Goal: Task Accomplishment & Management: Complete application form

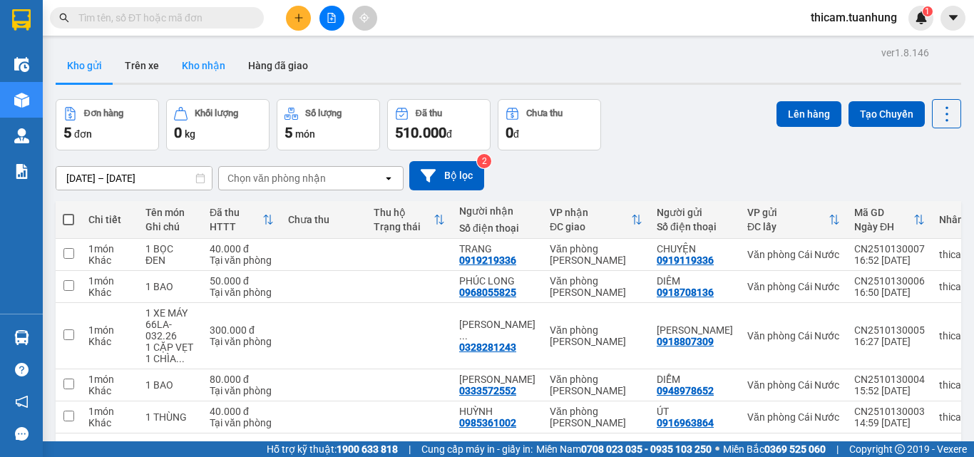
click at [203, 54] on button "Kho nhận" at bounding box center [203, 65] width 66 height 34
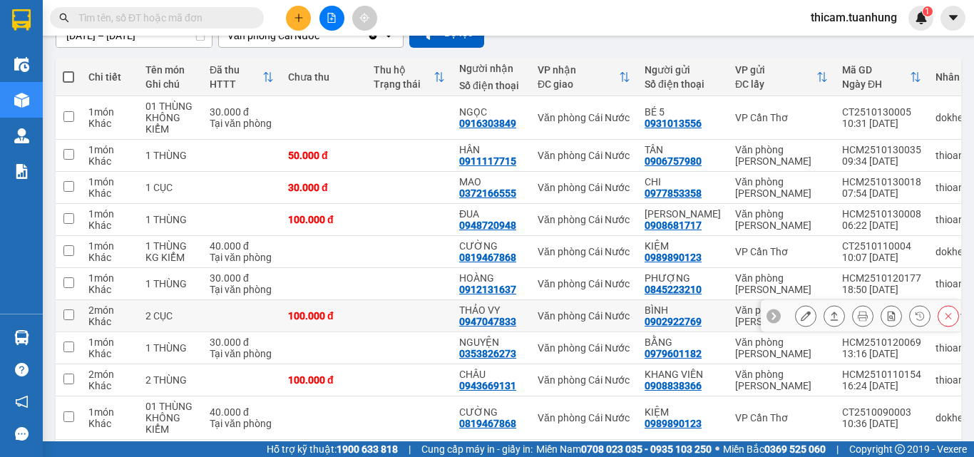
scroll to position [205, 0]
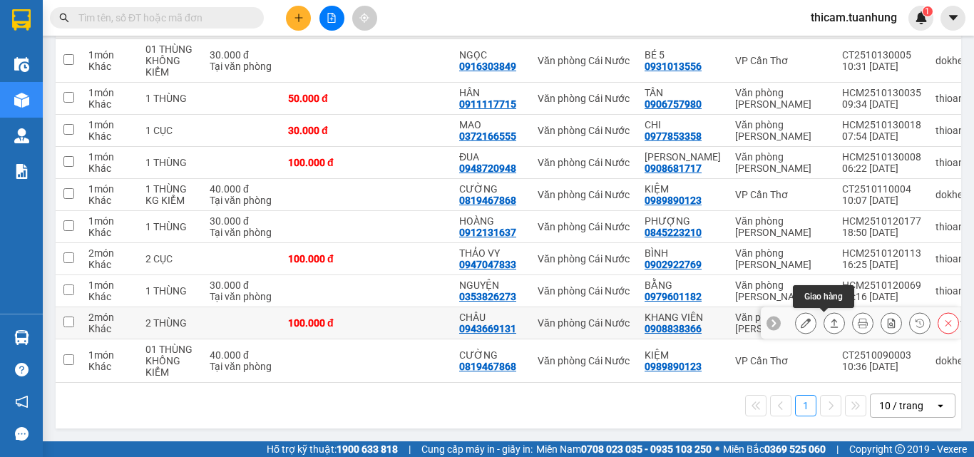
click at [831, 319] on icon at bounding box center [835, 323] width 8 height 9
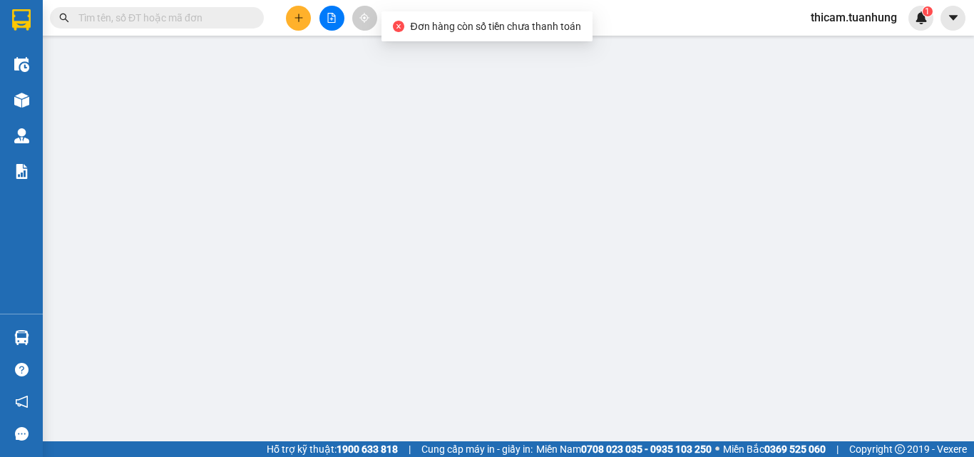
type input "0908838366"
type input "KHANG VIÊN"
type input "0943669131"
type input "CHÂU"
type input "100.000"
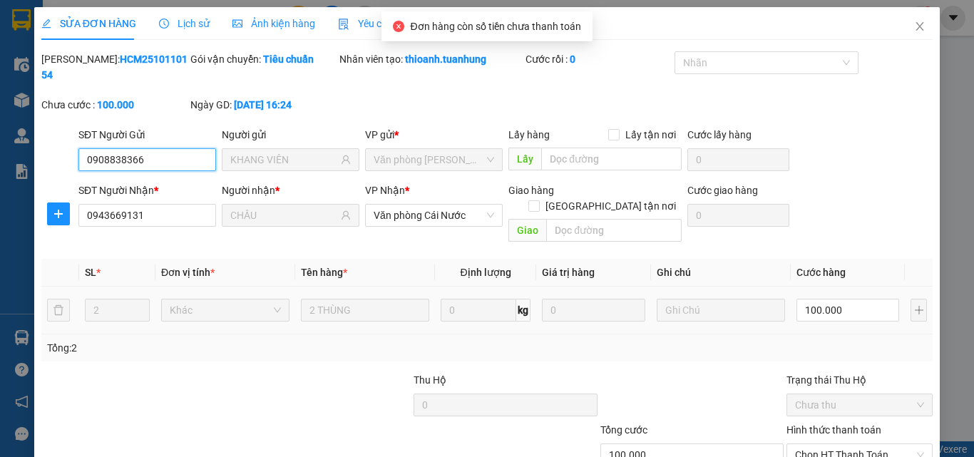
scroll to position [73, 0]
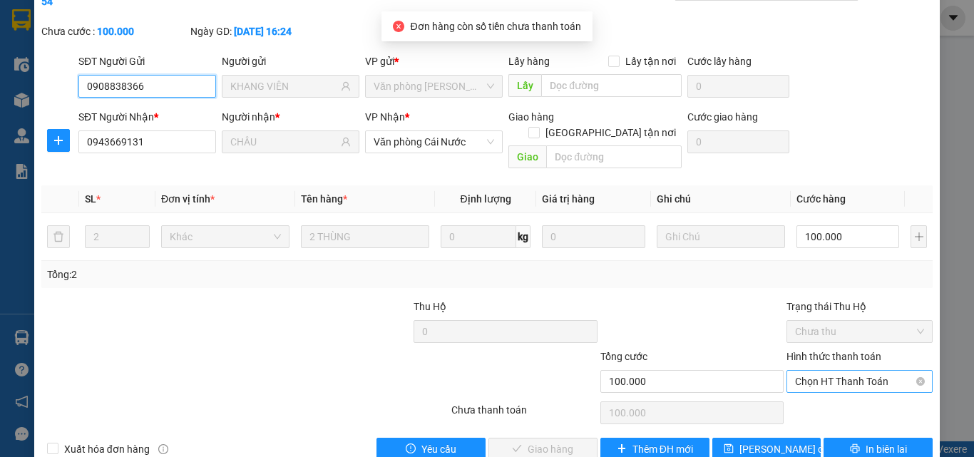
click at [823, 371] on span "Chọn HT Thanh Toán" at bounding box center [859, 381] width 129 height 21
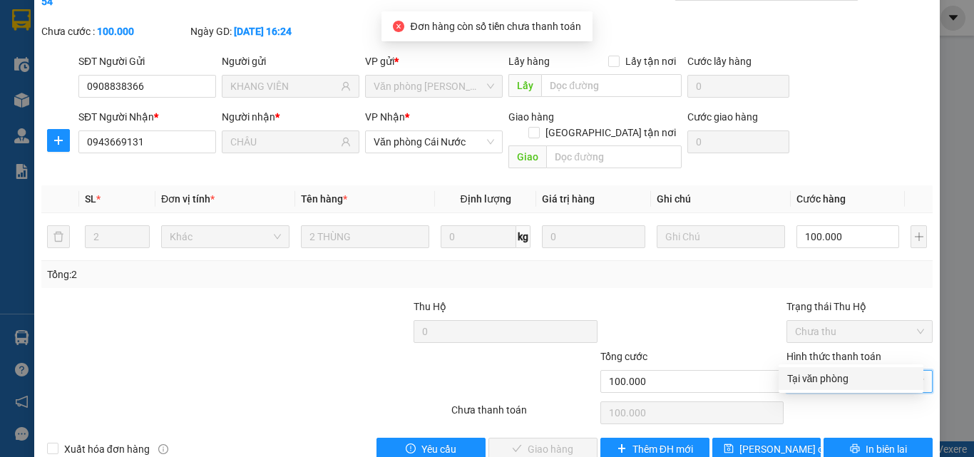
click at [824, 376] on div "Tại văn phòng" at bounding box center [851, 379] width 128 height 16
type input "0"
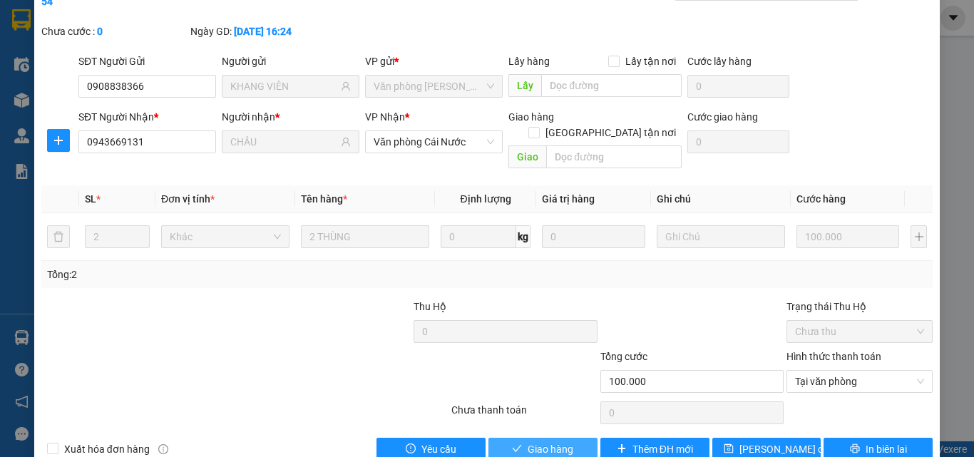
click at [585, 432] on button "Giao hàng" at bounding box center [543, 449] width 109 height 23
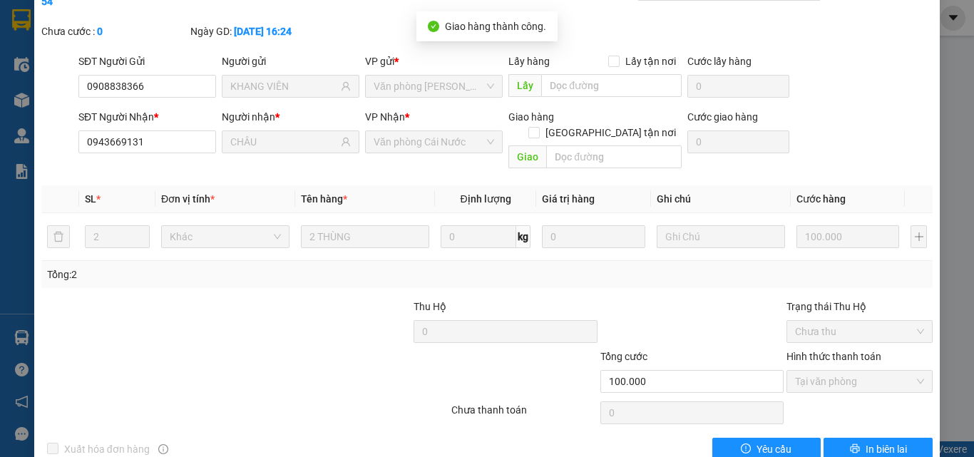
scroll to position [0, 0]
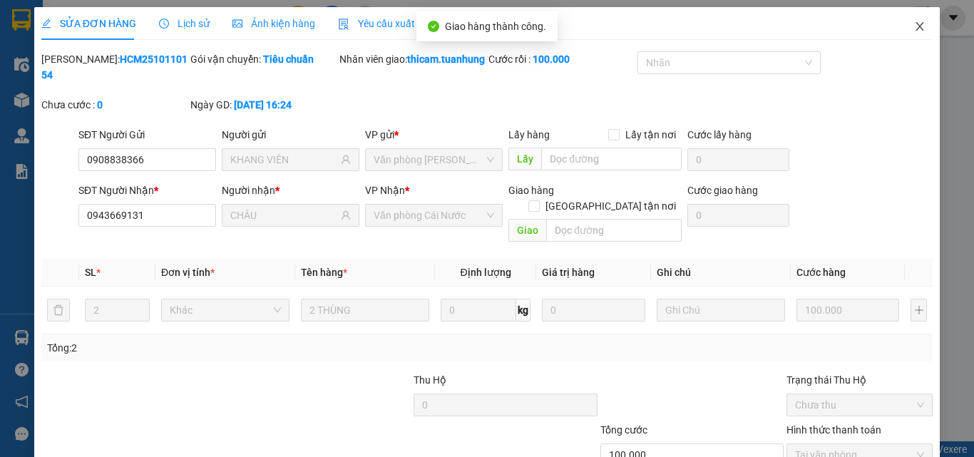
click at [916, 26] on span "Close" at bounding box center [920, 27] width 40 height 40
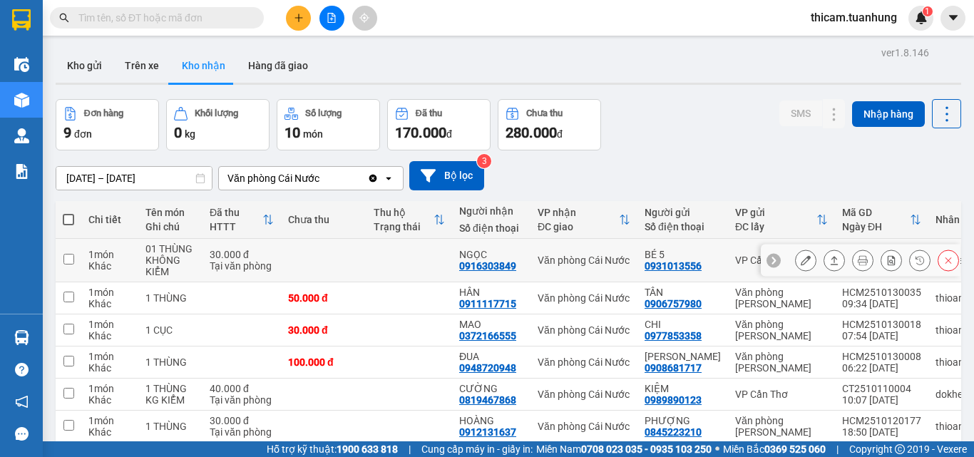
scroll to position [71, 0]
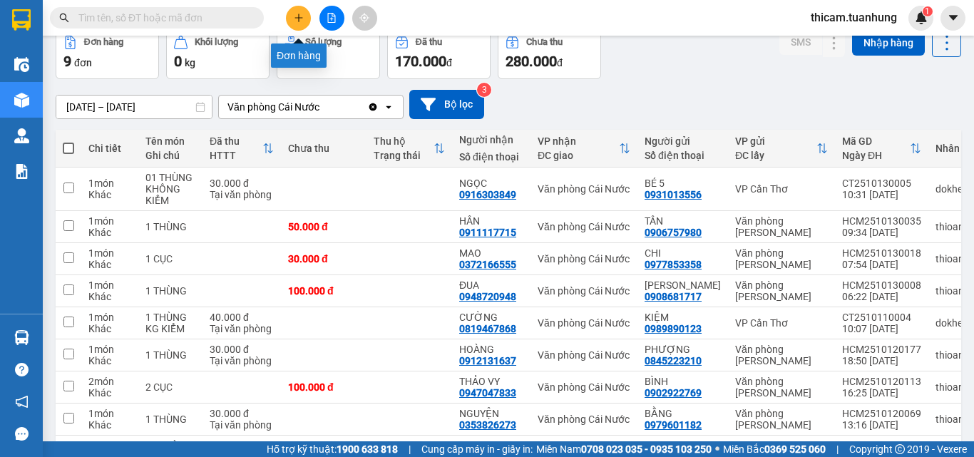
click at [297, 14] on icon "plus" at bounding box center [299, 18] width 10 height 10
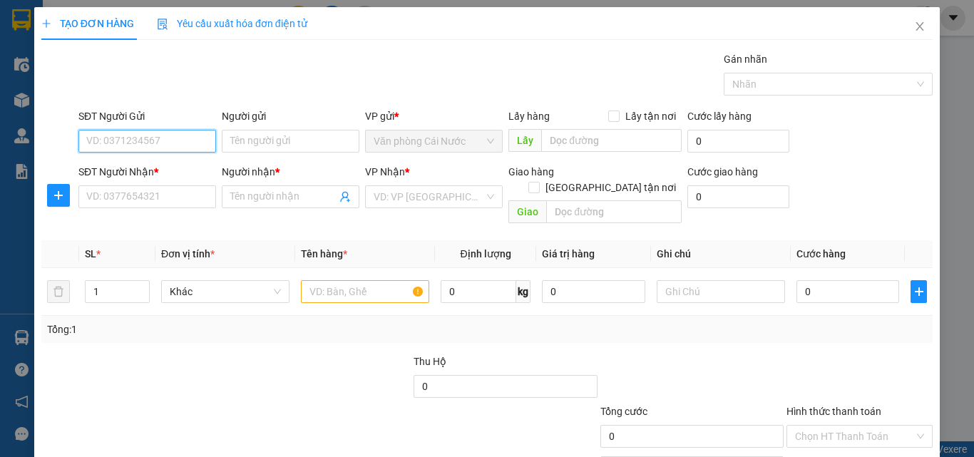
click at [196, 148] on input "SĐT Người Gửi" at bounding box center [147, 141] width 138 height 23
type input "0941776800"
click at [173, 160] on div "0941776800 - TRƯỜNG" at bounding box center [146, 169] width 136 height 23
type input "TRƯỜNG"
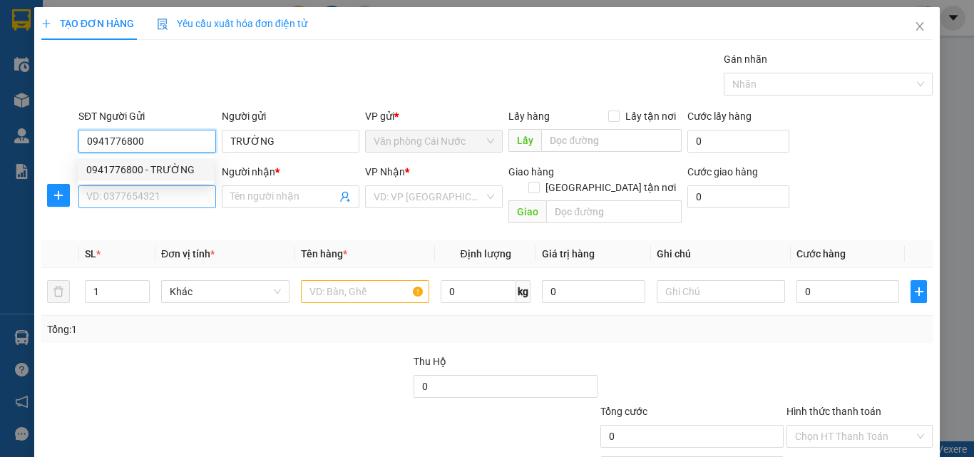
type input "0941776800"
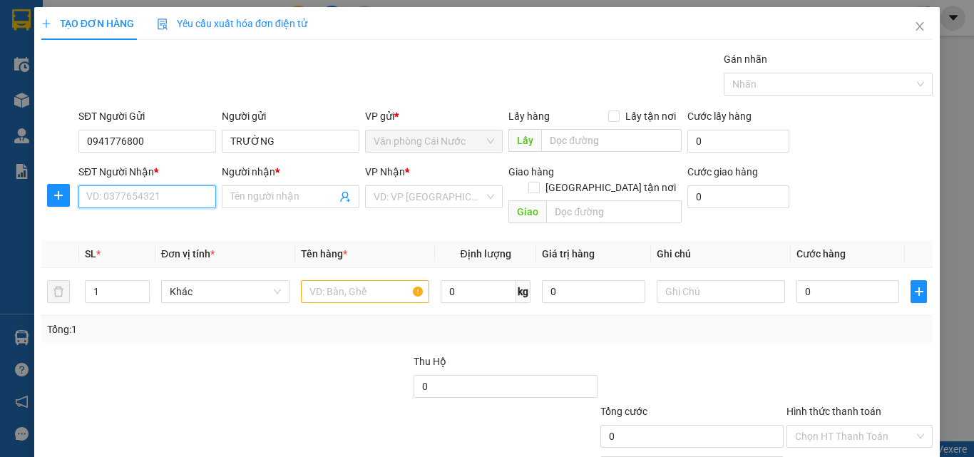
click at [165, 199] on input "SĐT Người Nhận *" at bounding box center [147, 196] width 138 height 23
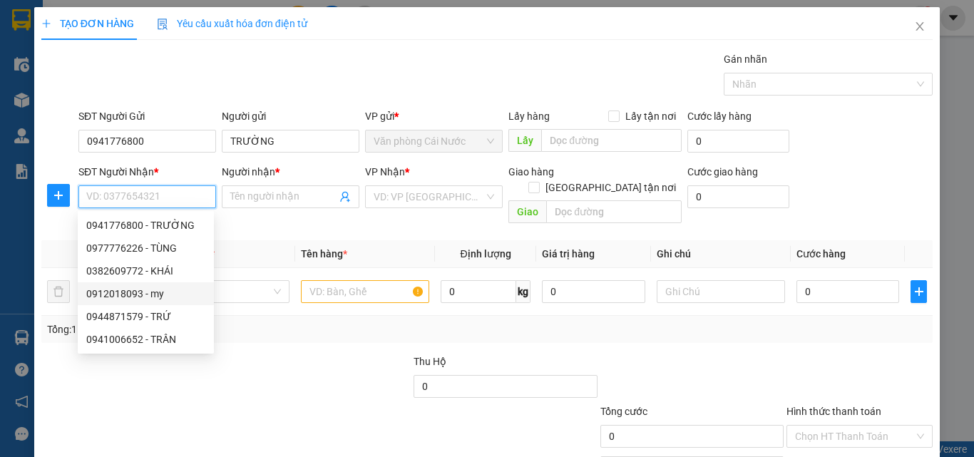
scroll to position [71, 0]
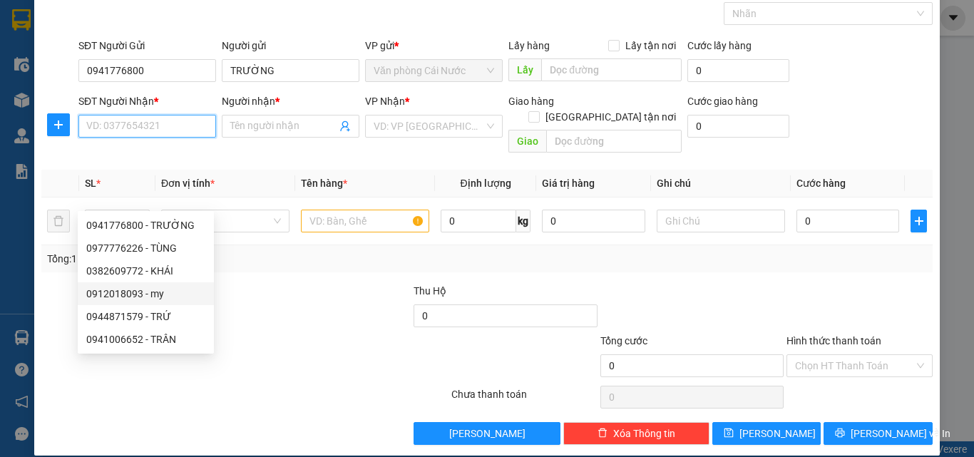
click at [135, 291] on div "0912018093 - my" at bounding box center [145, 294] width 119 height 16
type input "0912018093"
type input "my"
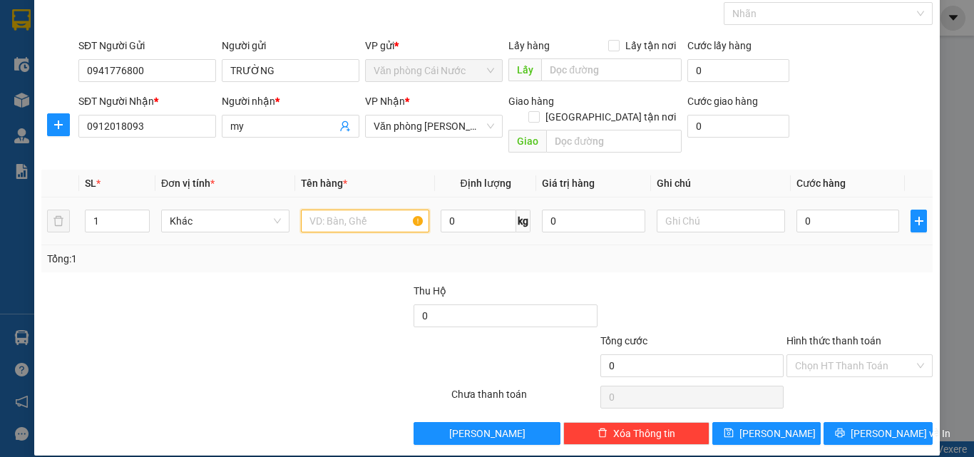
click at [356, 210] on input "text" at bounding box center [365, 221] width 128 height 23
type input "1 THÙNG"
click at [859, 210] on input "0" at bounding box center [848, 221] width 103 height 23
type input "6"
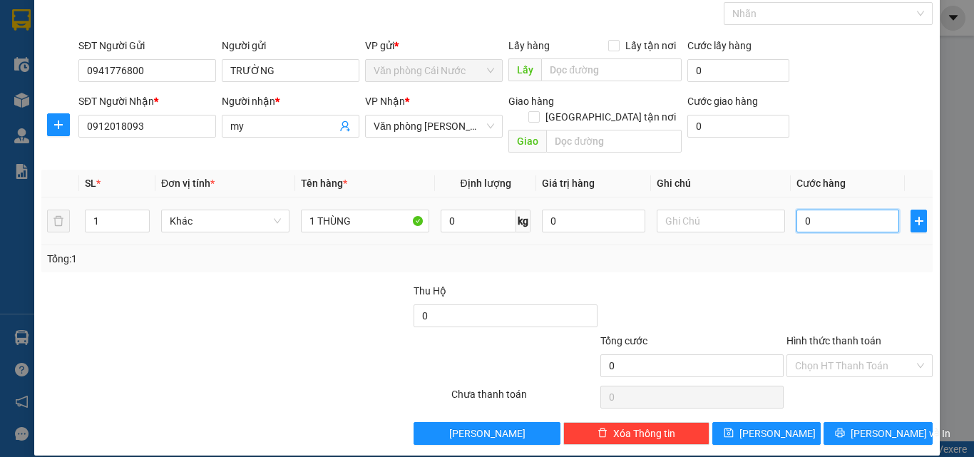
type input "6"
type input "60"
type input "60.000"
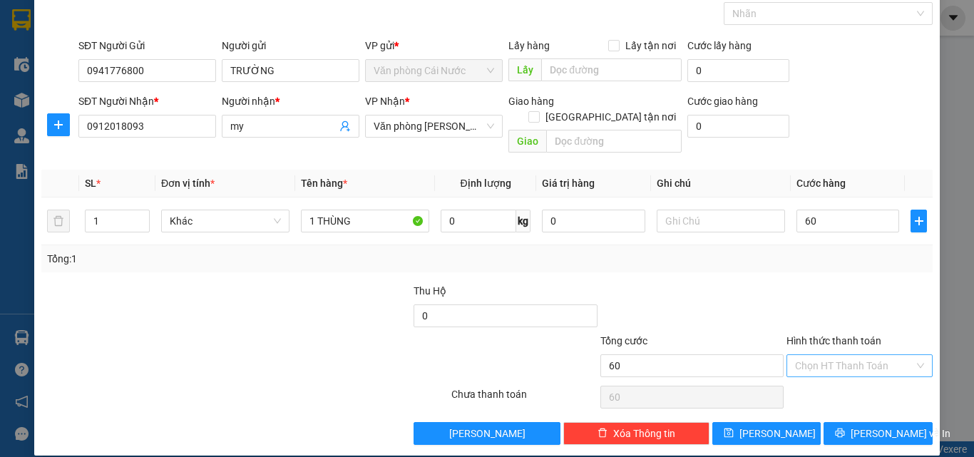
type input "60.000"
click at [847, 355] on input "Hình thức thanh toán" at bounding box center [854, 365] width 119 height 21
click at [827, 379] on div "Tại văn phòng" at bounding box center [851, 379] width 128 height 16
type input "0"
drag, startPoint x: 832, startPoint y: 421, endPoint x: 416, endPoint y: 249, distance: 449.9
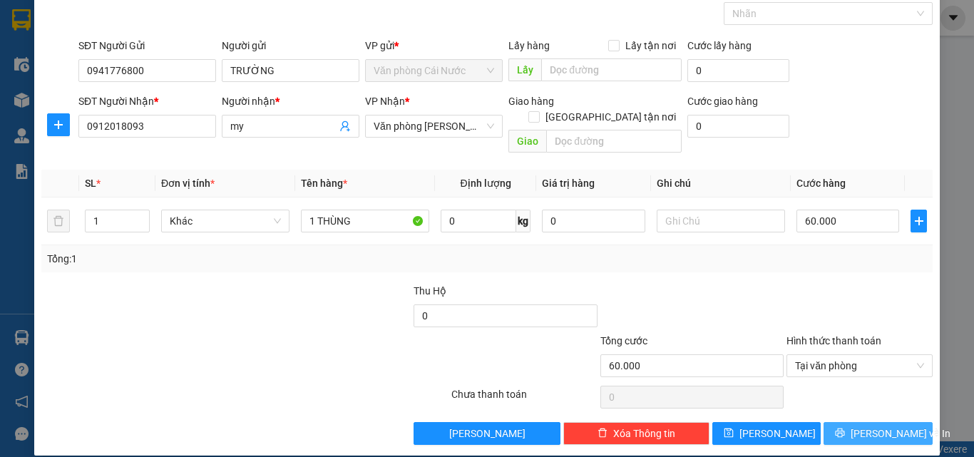
click at [824, 422] on button "[PERSON_NAME] và In" at bounding box center [878, 433] width 109 height 23
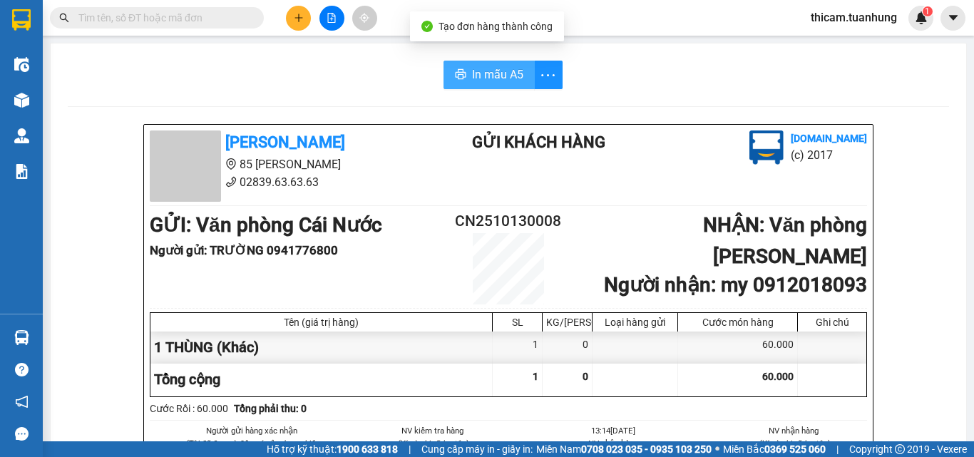
click at [500, 68] on span "In mẫu A5" at bounding box center [497, 75] width 51 height 18
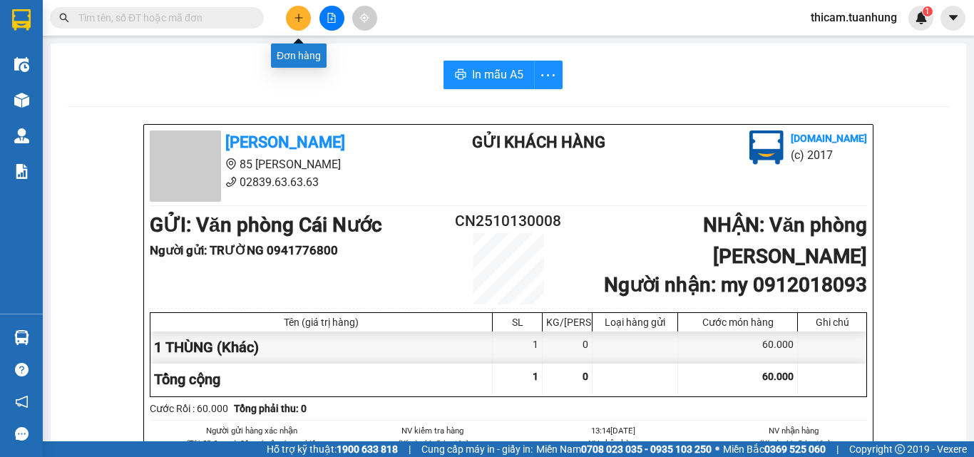
click at [304, 20] on button at bounding box center [298, 18] width 25 height 25
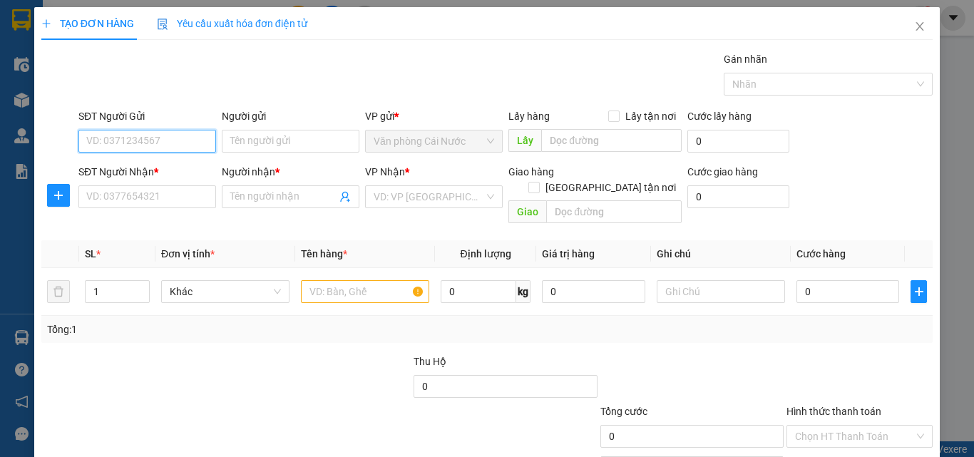
click at [173, 140] on input "SĐT Người Gửi" at bounding box center [147, 141] width 138 height 23
type input "0822553139"
click at [162, 175] on div "0822553139 - TRIỀU" at bounding box center [145, 170] width 119 height 16
type input "TRIỀU"
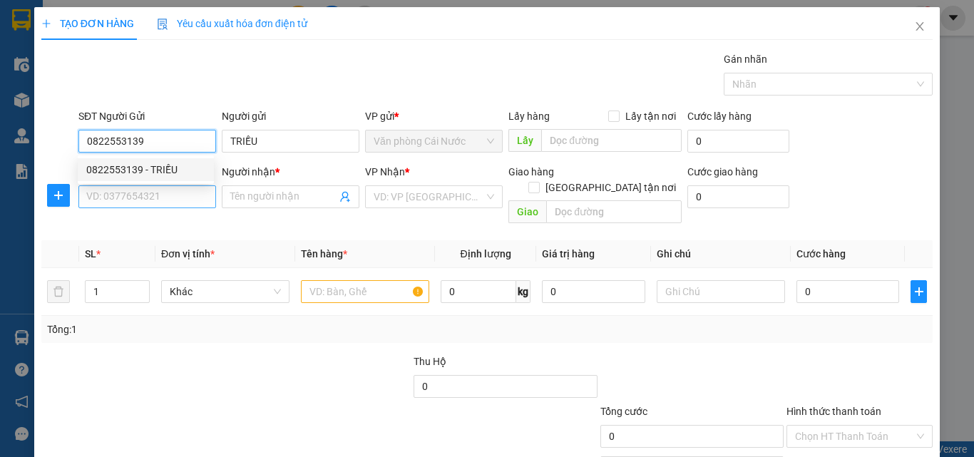
type input "0822553139"
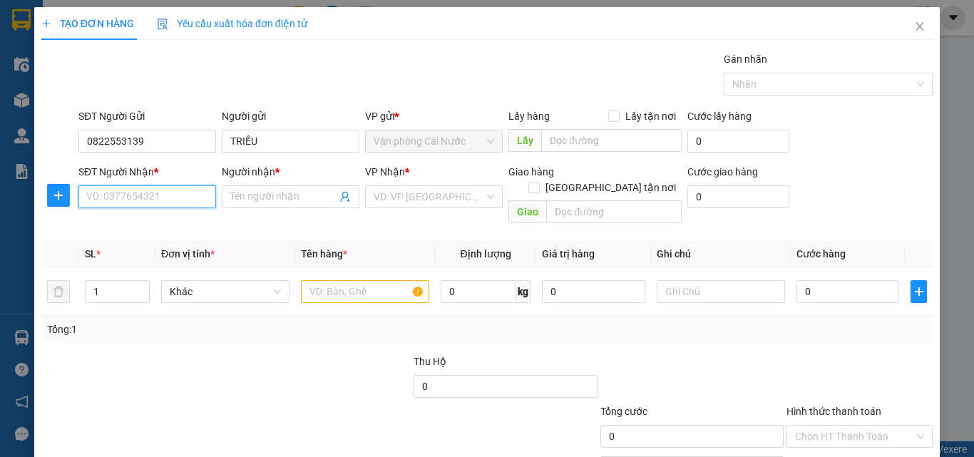
click at [153, 193] on input "SĐT Người Nhận *" at bounding box center [147, 196] width 138 height 23
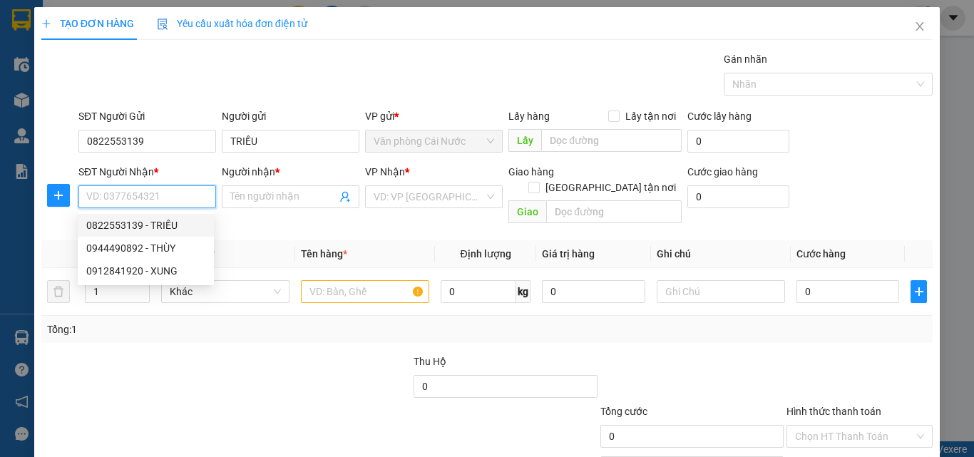
click at [161, 196] on input "SĐT Người Nhận *" at bounding box center [147, 196] width 138 height 23
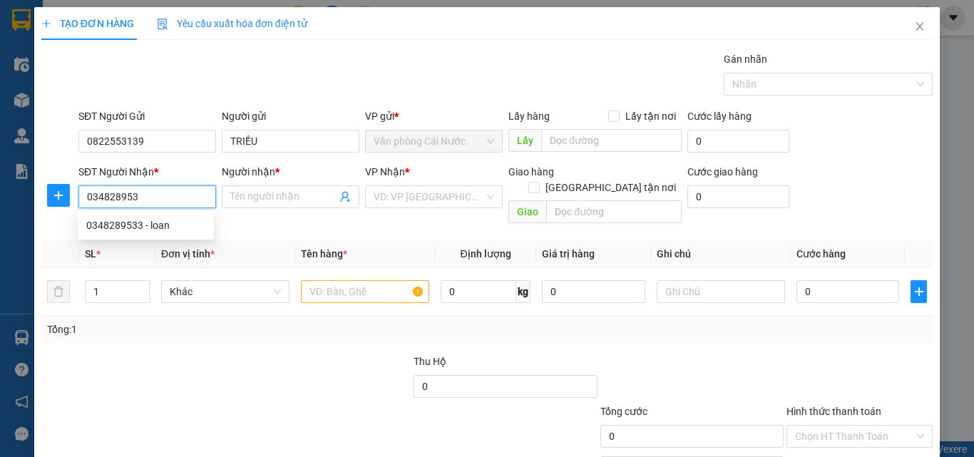
type input "0348289533"
click at [158, 225] on div "0348289533 - loan" at bounding box center [145, 226] width 119 height 16
type input "loan"
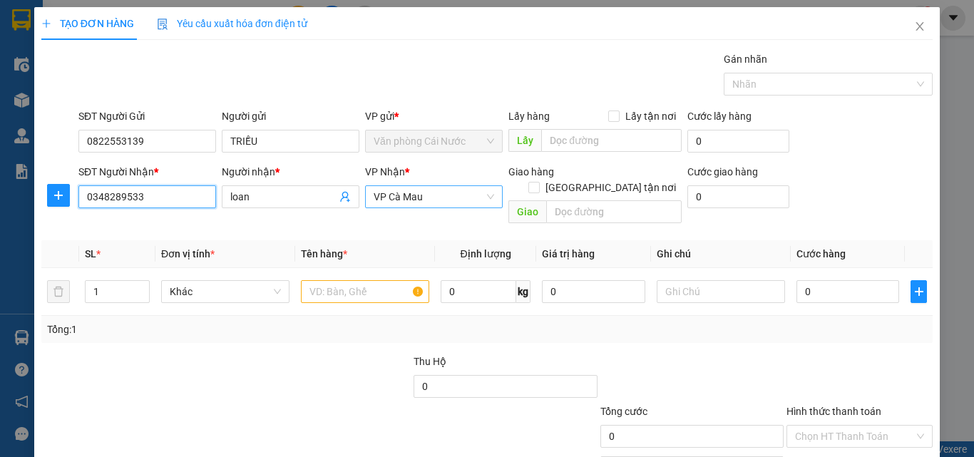
click at [449, 203] on span "VP Cà Mau" at bounding box center [434, 196] width 121 height 21
type input "0348289533"
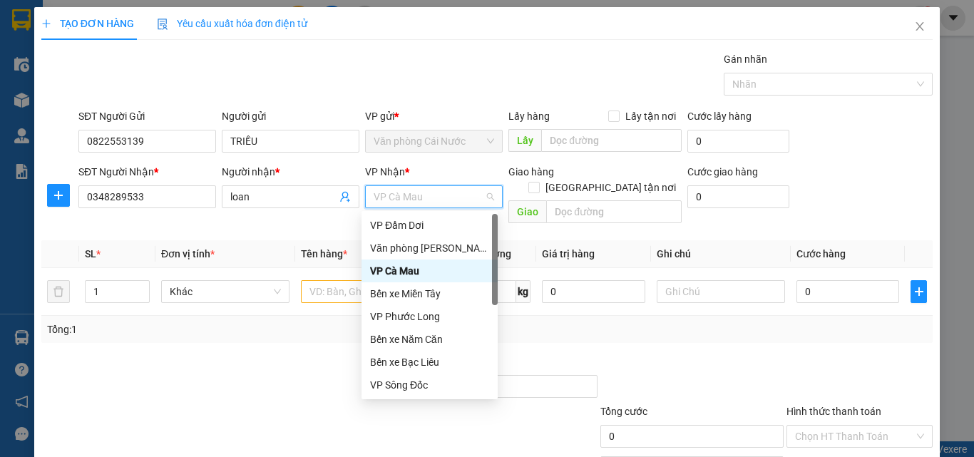
click at [449, 201] on span "VP Cà Mau" at bounding box center [434, 196] width 121 height 21
click at [436, 246] on div "Văn phòng [PERSON_NAME]" at bounding box center [429, 248] width 119 height 16
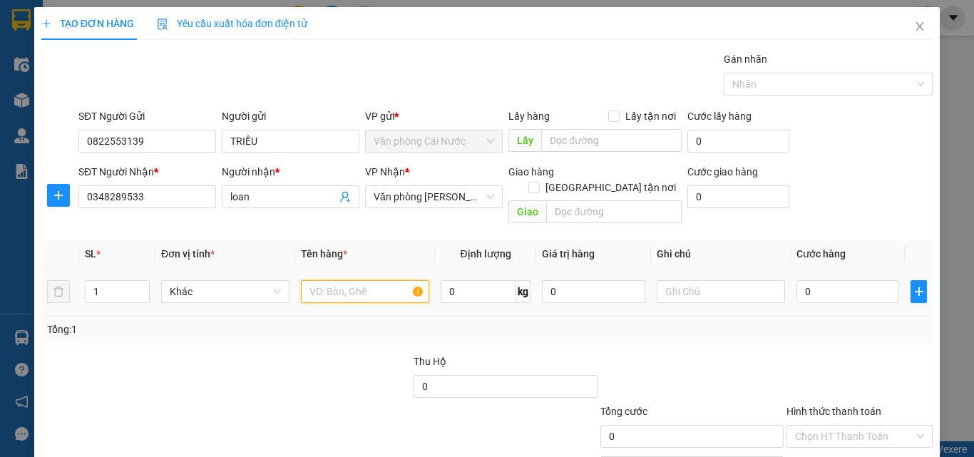
click at [364, 280] on input "text" at bounding box center [365, 291] width 128 height 23
type input "1"
click at [108, 285] on input "1" at bounding box center [117, 291] width 63 height 21
type input "2"
click at [377, 280] on input "1" at bounding box center [365, 291] width 128 height 23
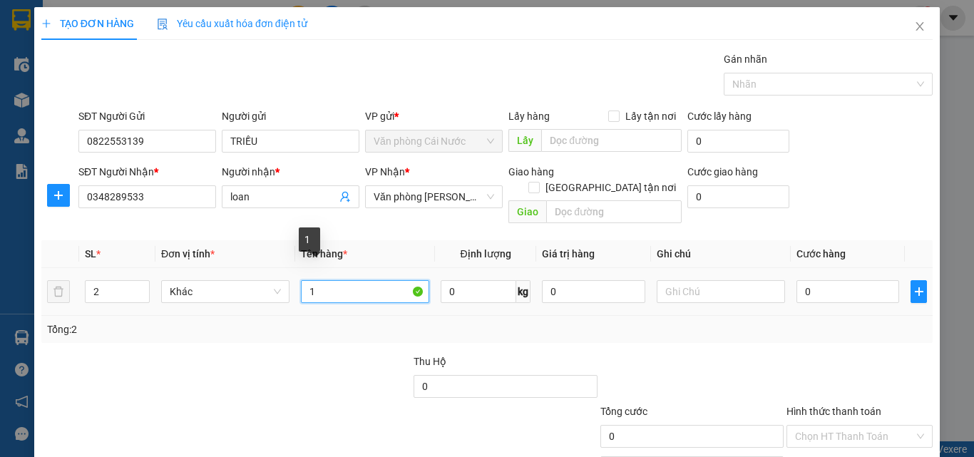
type input "1"
type input "2 THÙNG"
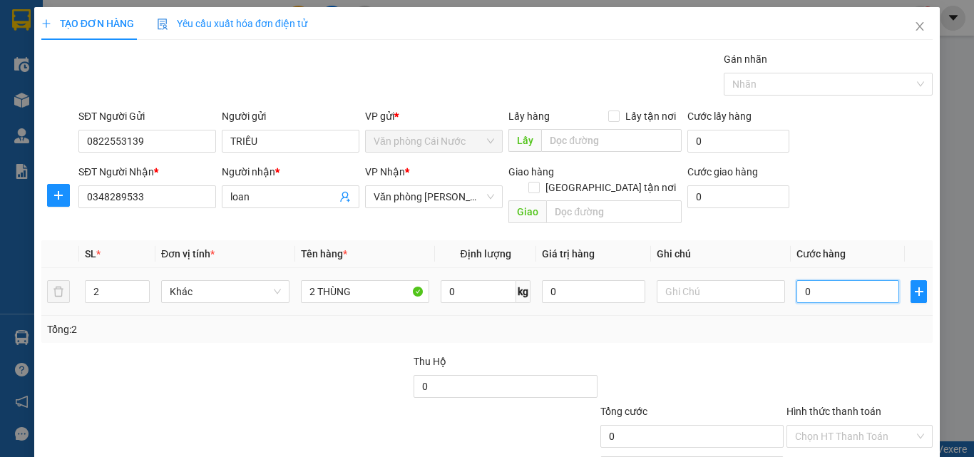
click at [829, 280] on input "0" at bounding box center [848, 291] width 103 height 23
type input "1"
type input "18"
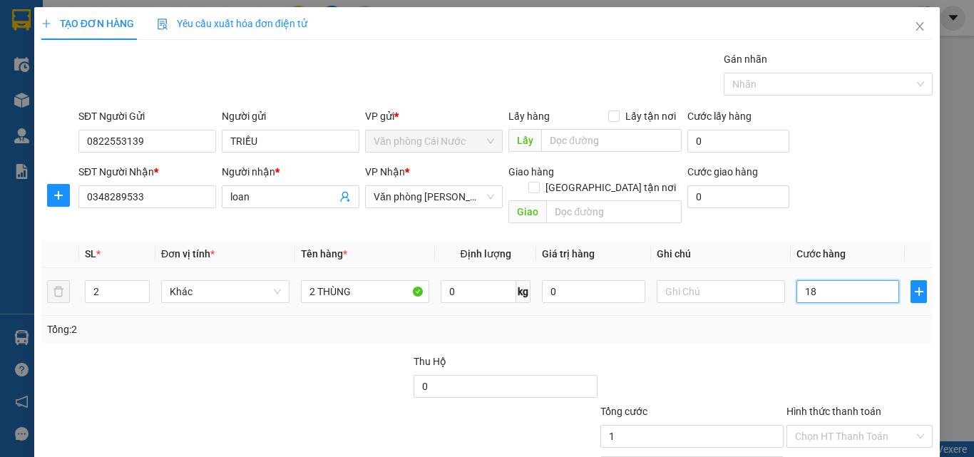
type input "18"
type input "180"
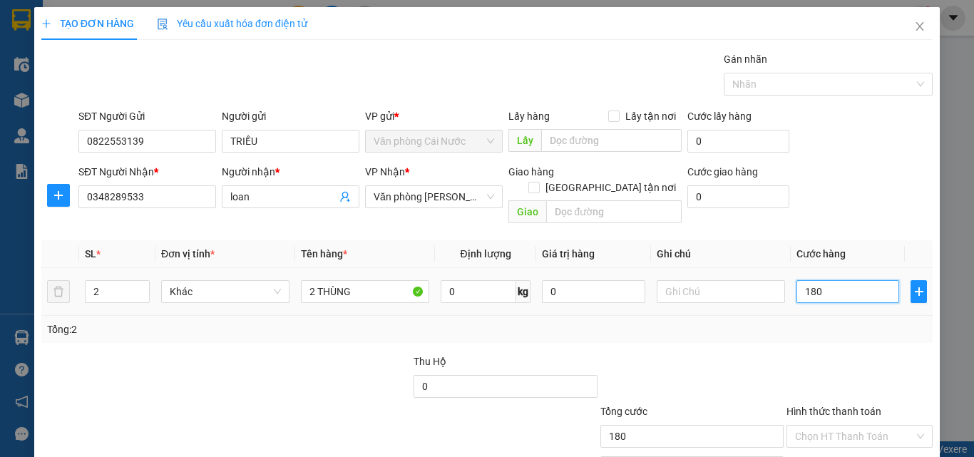
scroll to position [71, 0]
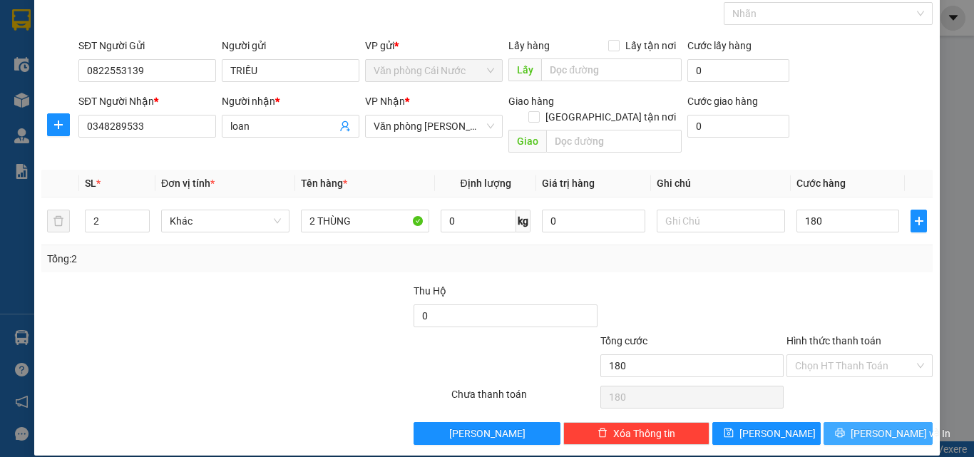
type input "180.000"
click at [824, 422] on button "[PERSON_NAME] và In" at bounding box center [878, 433] width 109 height 23
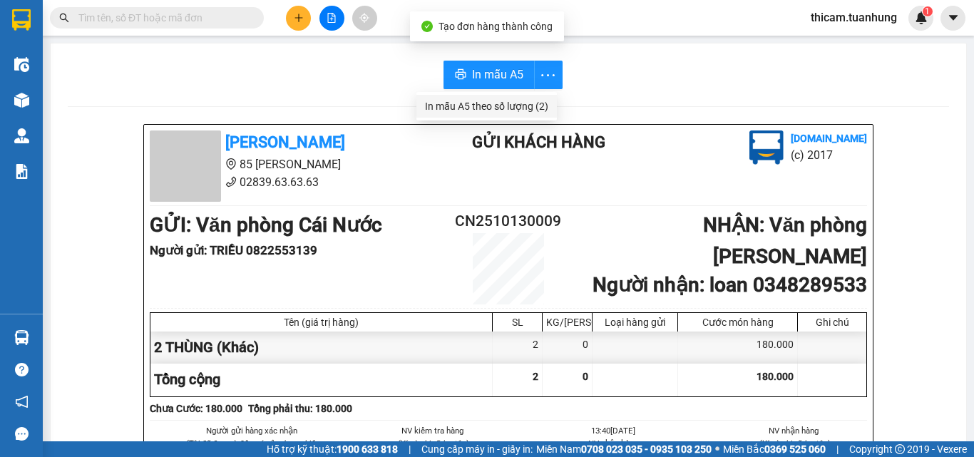
click at [512, 107] on div "In mẫu A5 theo số lượng (2)" at bounding box center [486, 106] width 123 height 16
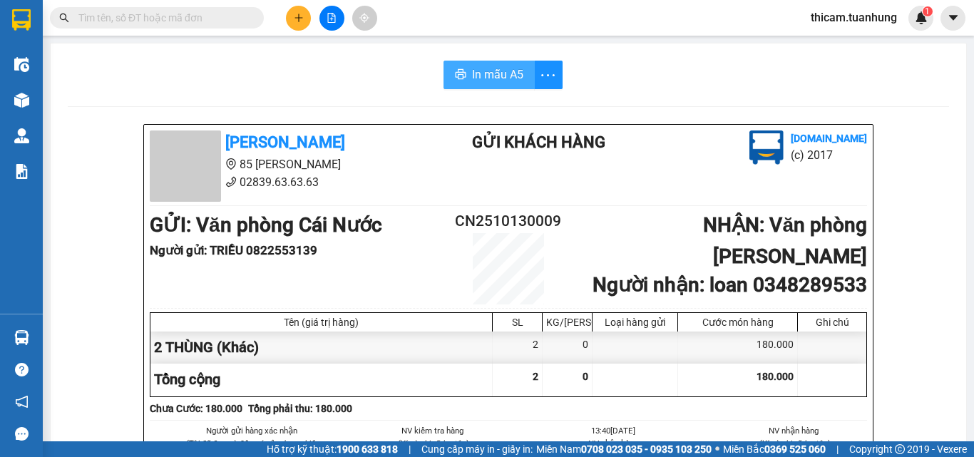
click at [504, 76] on span "In mẫu A5" at bounding box center [497, 75] width 51 height 18
click at [304, 21] on button at bounding box center [298, 18] width 25 height 25
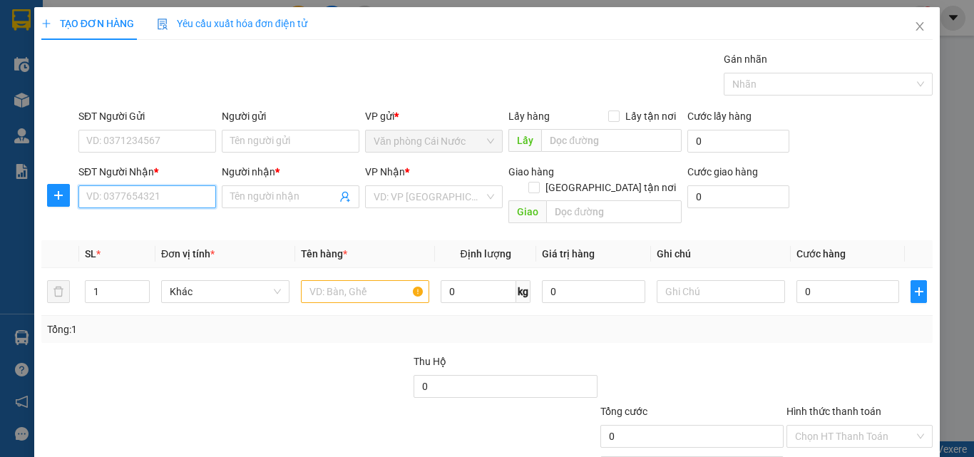
click at [158, 201] on input "SĐT Người Nhận *" at bounding box center [147, 196] width 138 height 23
type input "0931444574"
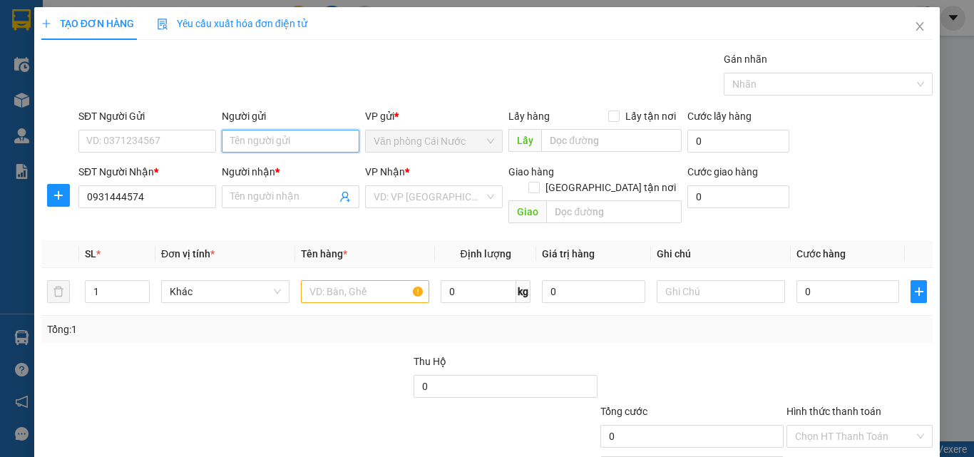
click at [279, 145] on input "Người gửi" at bounding box center [291, 141] width 138 height 23
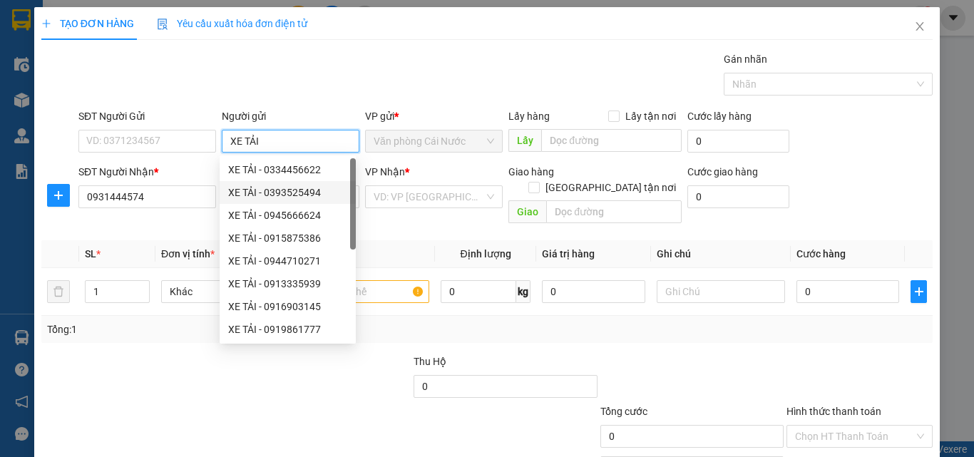
type input "XE TẢI"
click at [51, 240] on th at bounding box center [60, 254] width 38 height 28
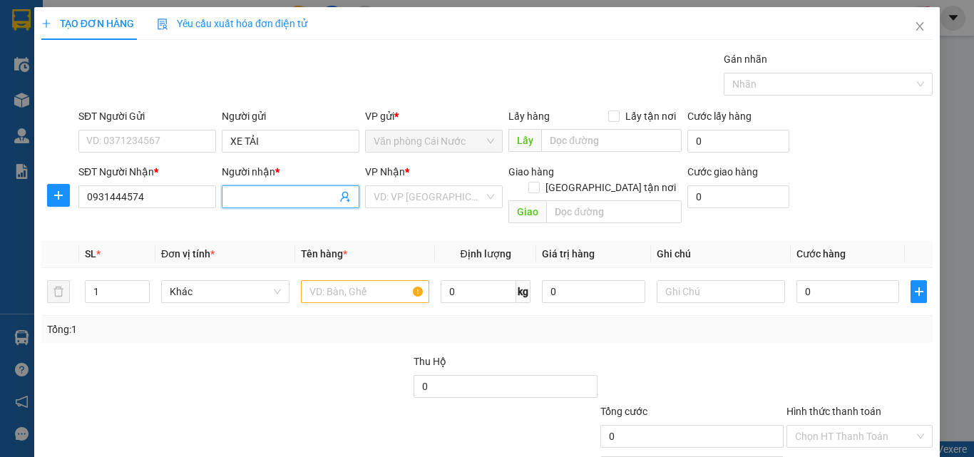
click at [300, 195] on input "Người nhận *" at bounding box center [283, 197] width 106 height 16
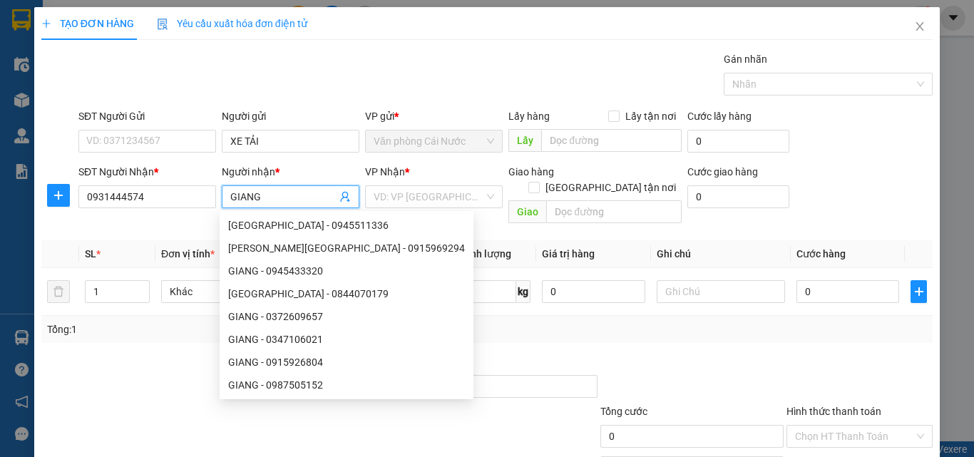
type input "GIANG"
drag, startPoint x: 710, startPoint y: 332, endPoint x: 688, endPoint y: 328, distance: 21.8
click at [707, 332] on div "Transit Pickup Surcharge Ids Transit Deliver Surcharge Ids Transit Deliver Surc…" at bounding box center [486, 283] width 891 height 464
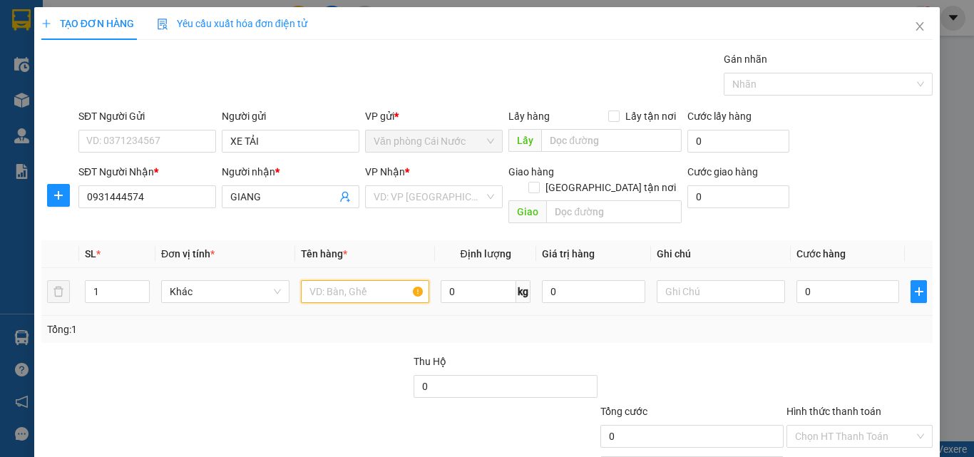
click at [389, 280] on input "text" at bounding box center [365, 291] width 128 height 23
type input "1 THUNG"
click at [852, 280] on input "0" at bounding box center [848, 291] width 103 height 23
type input "5"
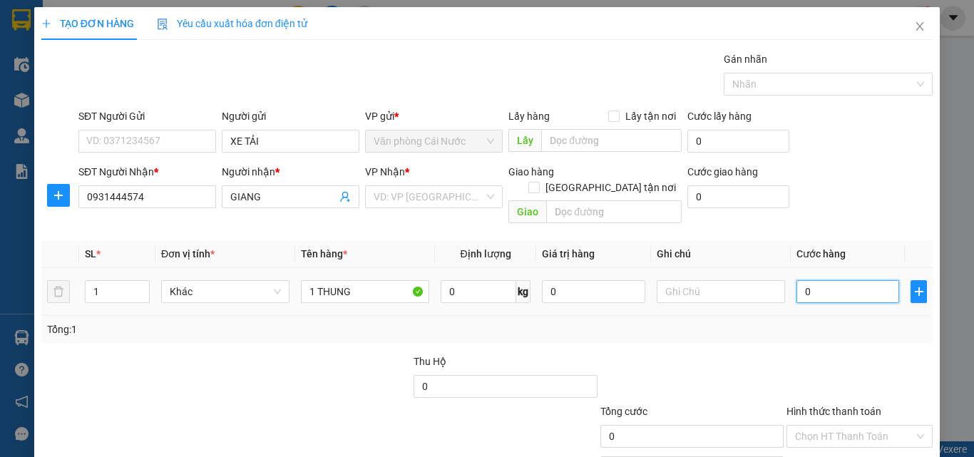
type input "5"
type input "50"
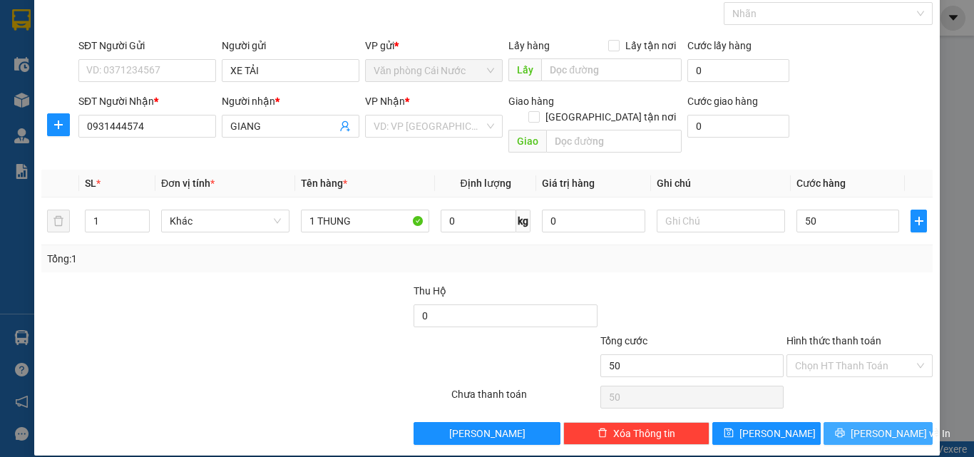
type input "50.000"
click at [837, 422] on button "[PERSON_NAME] và In" at bounding box center [878, 433] width 109 height 23
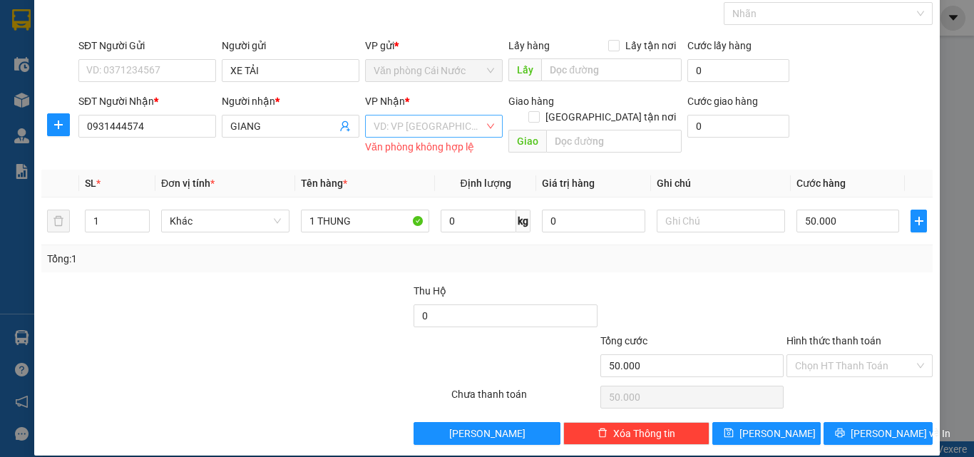
click at [404, 118] on input "search" at bounding box center [429, 126] width 111 height 21
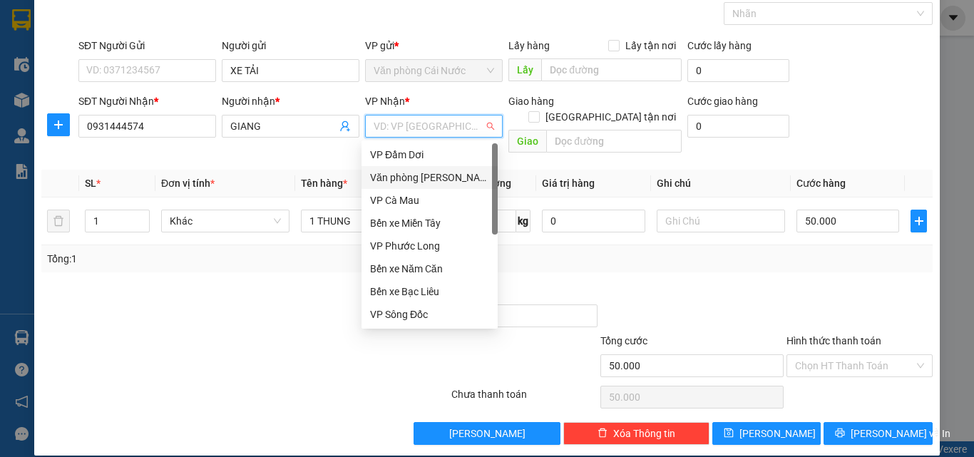
click at [406, 179] on div "Văn phòng [PERSON_NAME]" at bounding box center [429, 178] width 119 height 16
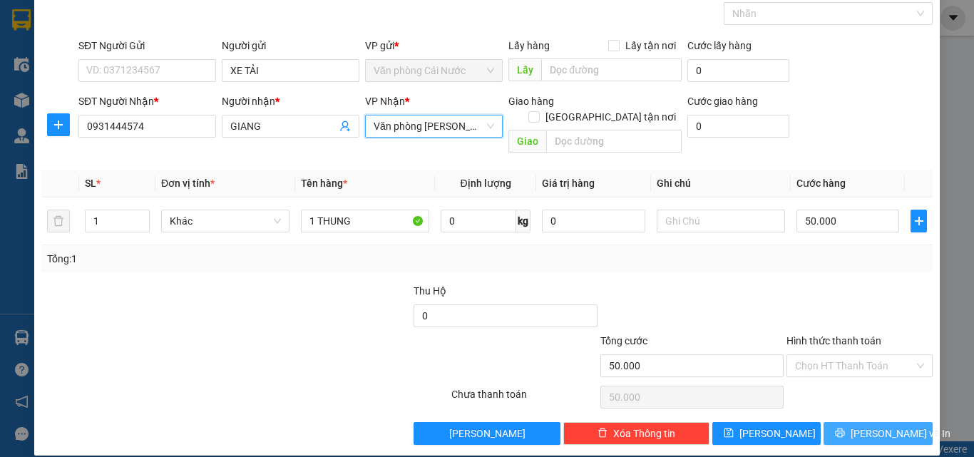
click at [861, 426] on span "[PERSON_NAME] và In" at bounding box center [901, 434] width 100 height 16
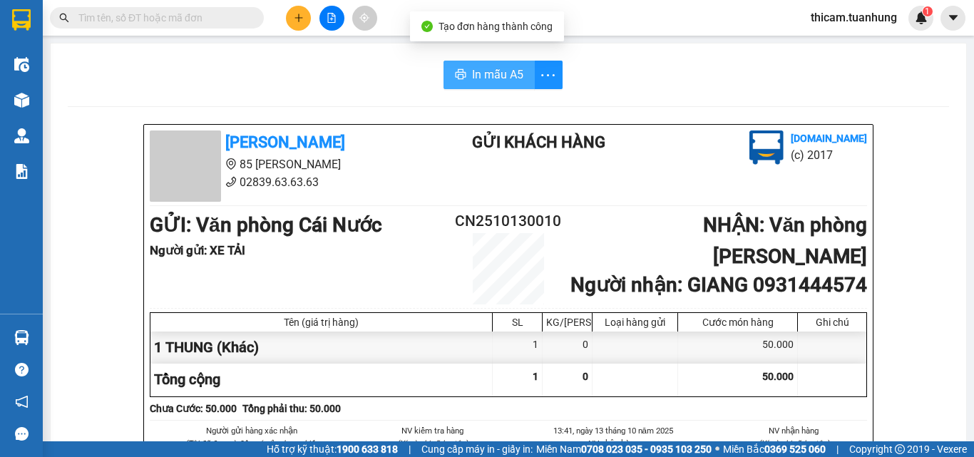
click at [498, 73] on span "In mẫu A5" at bounding box center [497, 75] width 51 height 18
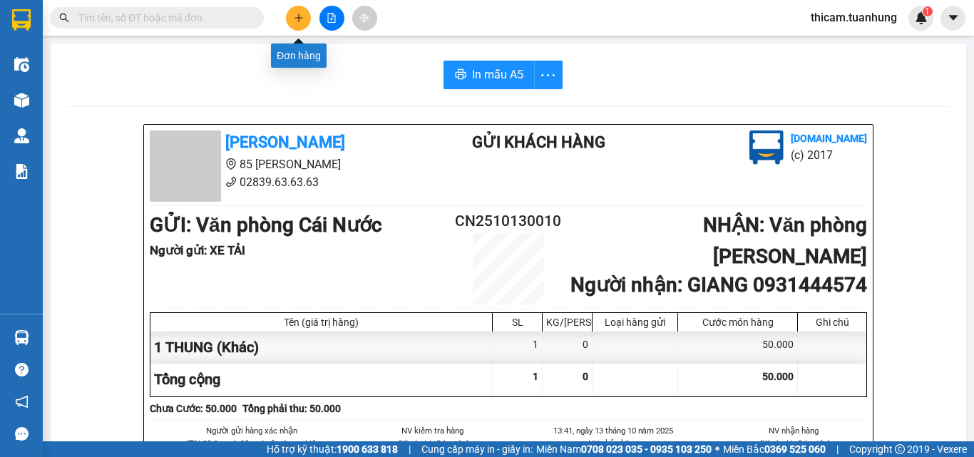
click at [297, 17] on icon "plus" at bounding box center [299, 18] width 10 height 10
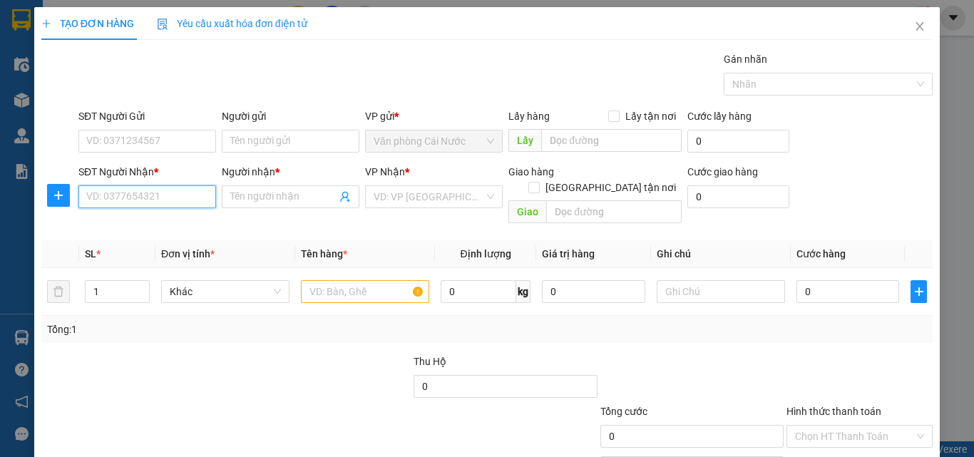
click at [185, 203] on input "SĐT Người Nhận *" at bounding box center [147, 196] width 138 height 23
type input "0931450780"
click at [149, 220] on div "0931450780 - HƯNG" at bounding box center [145, 226] width 119 height 16
type input "HƯNG"
type input "0931450780"
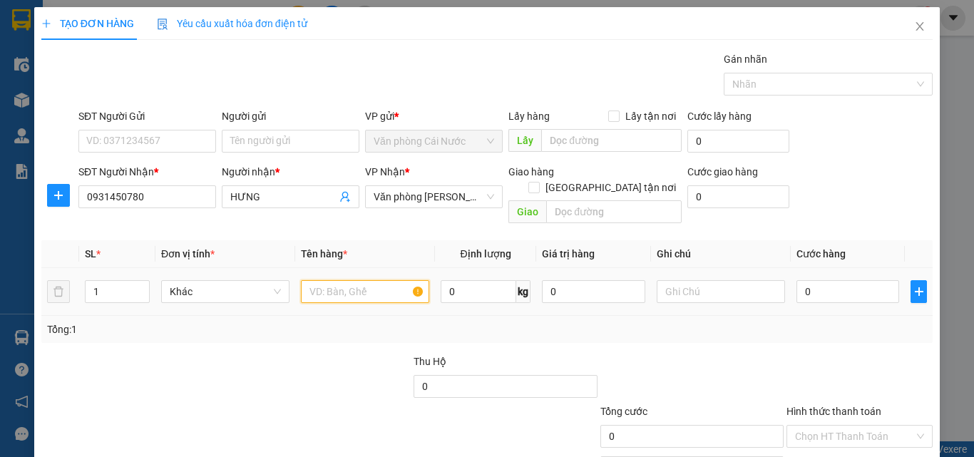
click at [365, 280] on input "text" at bounding box center [365, 291] width 128 height 23
type input "1 THÙNG"
click at [849, 280] on input "0" at bounding box center [848, 291] width 103 height 23
type input "7"
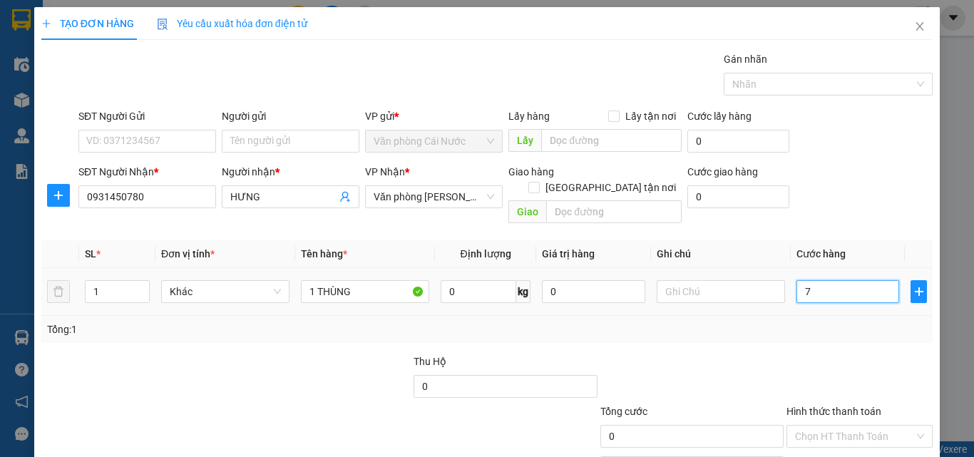
type input "7"
type input "0"
type input "09"
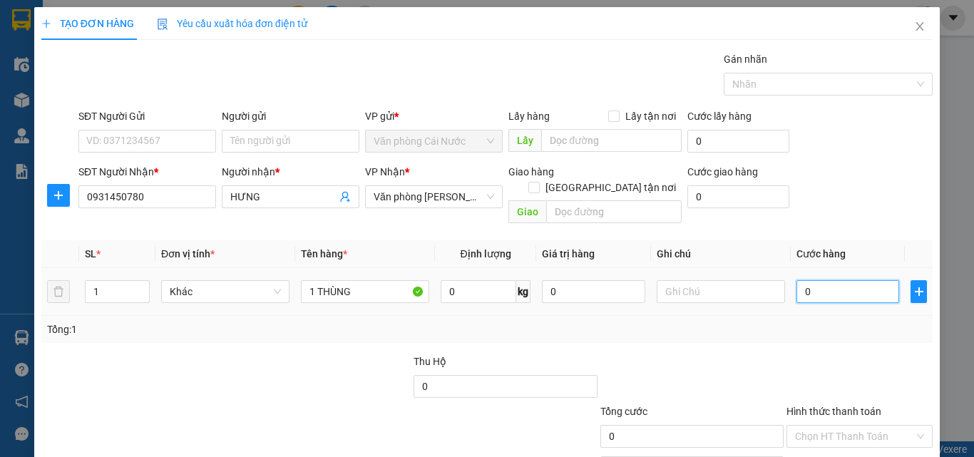
type input "9"
type input "090"
type input "90"
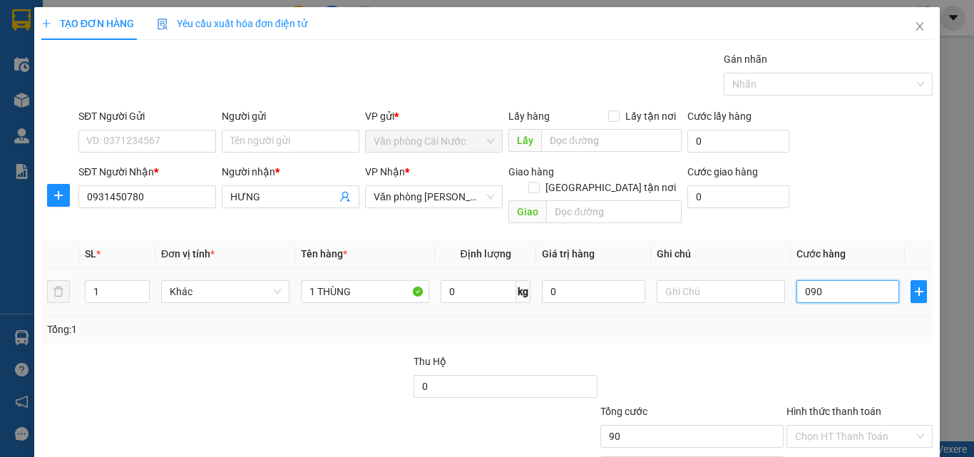
scroll to position [71, 0]
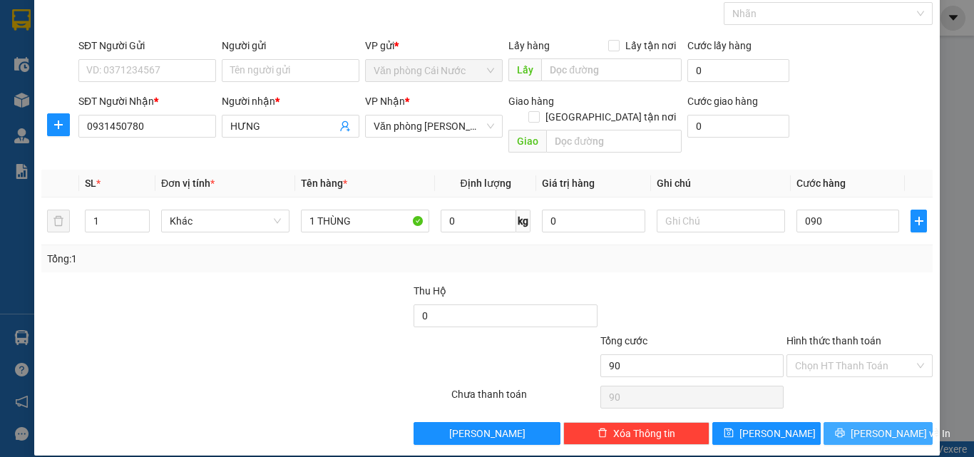
type input "90.000"
drag, startPoint x: 824, startPoint y: 424, endPoint x: 427, endPoint y: 296, distance: 417.5
click at [824, 424] on button "[PERSON_NAME] và In" at bounding box center [878, 433] width 109 height 23
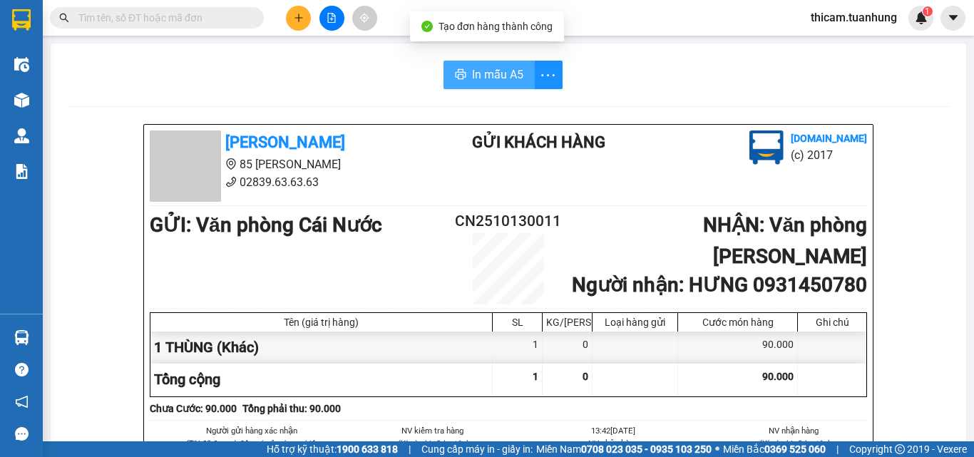
click at [472, 74] on span "In mẫu A5" at bounding box center [497, 75] width 51 height 18
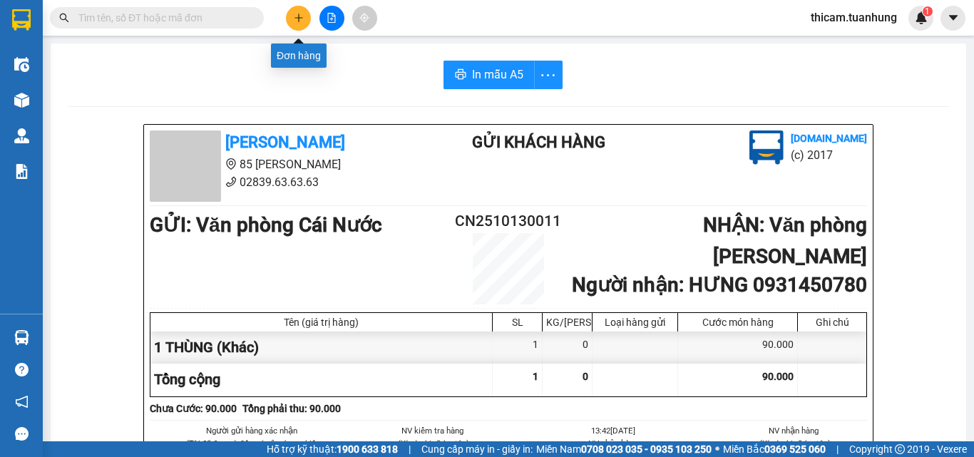
click at [291, 21] on button at bounding box center [298, 18] width 25 height 25
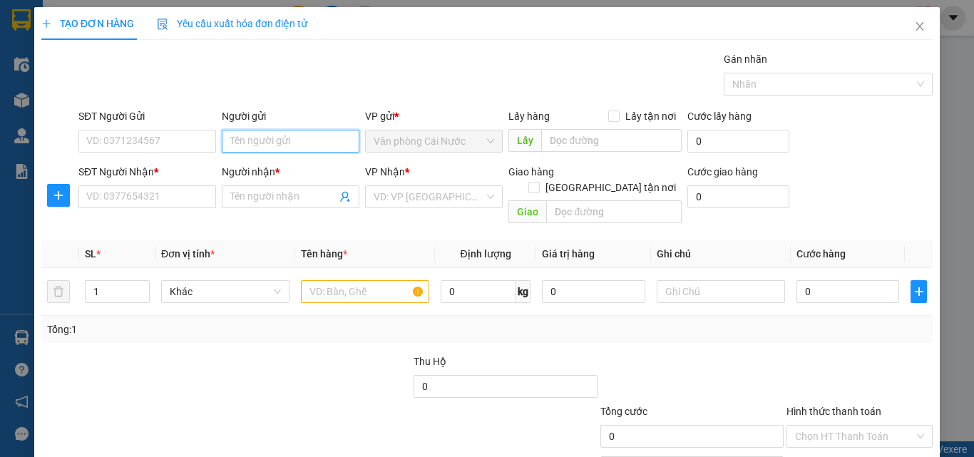
click at [262, 141] on input "Người gửi" at bounding box center [291, 141] width 138 height 23
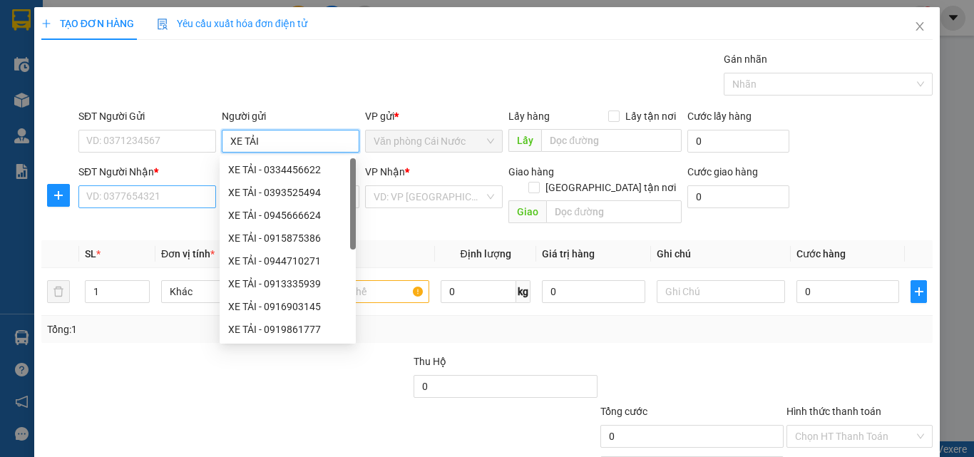
type input "XE TẢI"
click at [160, 205] on input "SĐT Người Nhận *" at bounding box center [147, 196] width 138 height 23
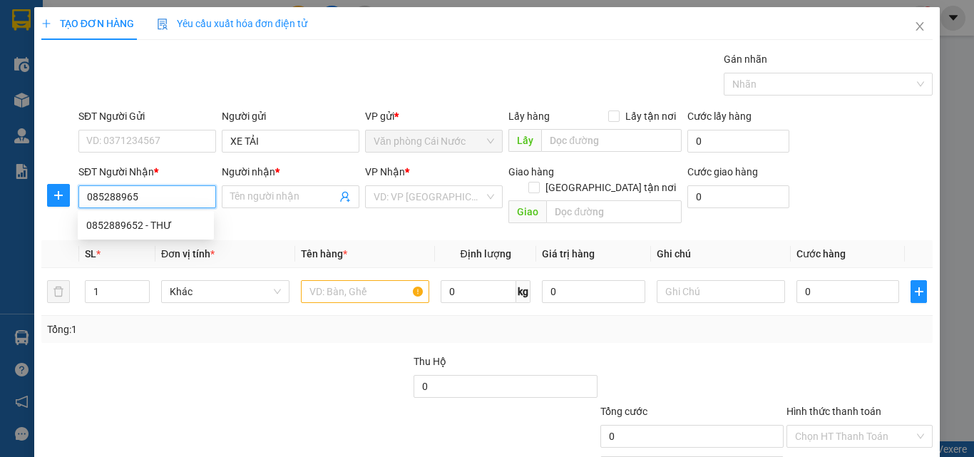
type input "0852889652"
click at [155, 227] on div "0852889652 - THƯ" at bounding box center [145, 226] width 119 height 16
type input "THƯ"
type input "0852889652"
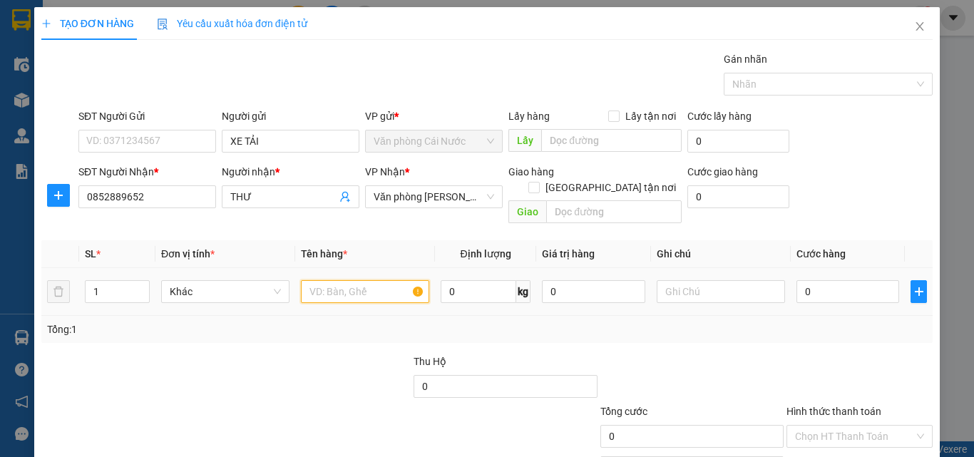
click at [361, 280] on input "text" at bounding box center [365, 291] width 128 height 23
type input "1 THÙNG"
click at [846, 280] on input "0" at bounding box center [848, 291] width 103 height 23
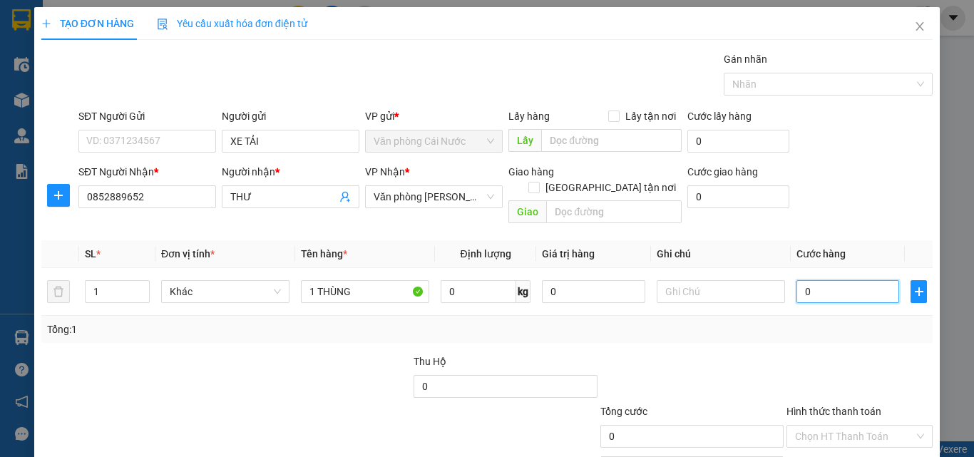
type input "7"
type input "70"
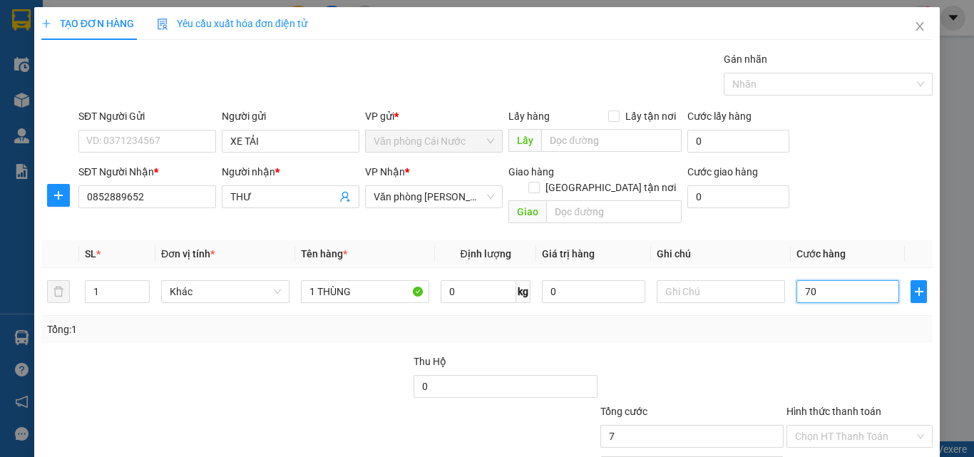
type input "70"
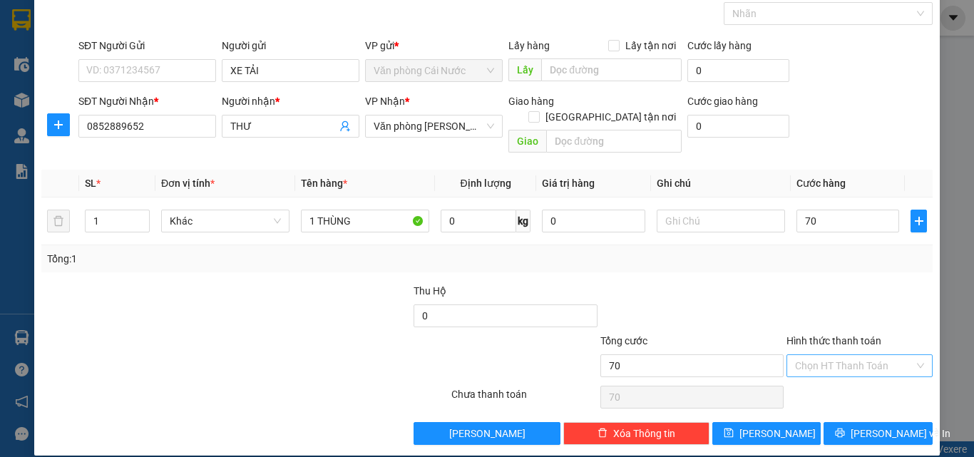
type input "70.000"
click at [819, 355] on input "Hình thức thanh toán" at bounding box center [854, 365] width 119 height 21
click at [820, 379] on div "Tại văn phòng" at bounding box center [851, 379] width 128 height 16
type input "0"
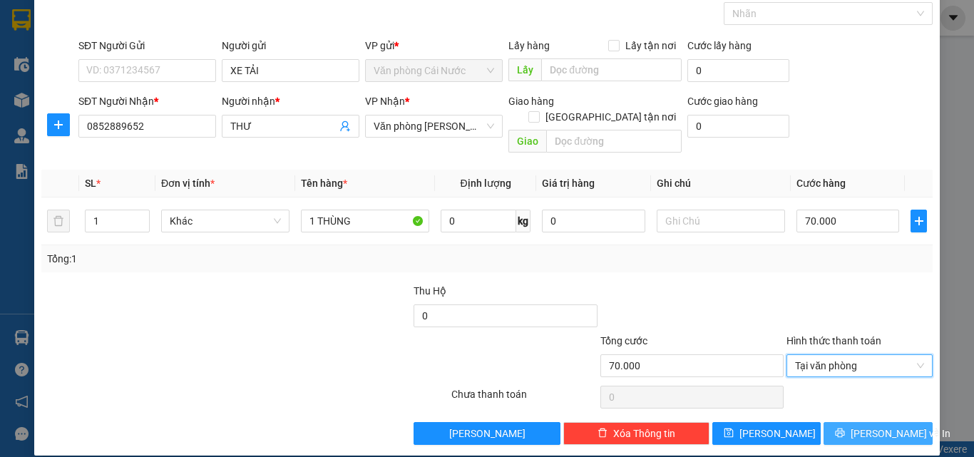
drag, startPoint x: 854, startPoint y: 416, endPoint x: 750, endPoint y: 358, distance: 120.0
click at [854, 422] on button "[PERSON_NAME] và In" at bounding box center [878, 433] width 109 height 23
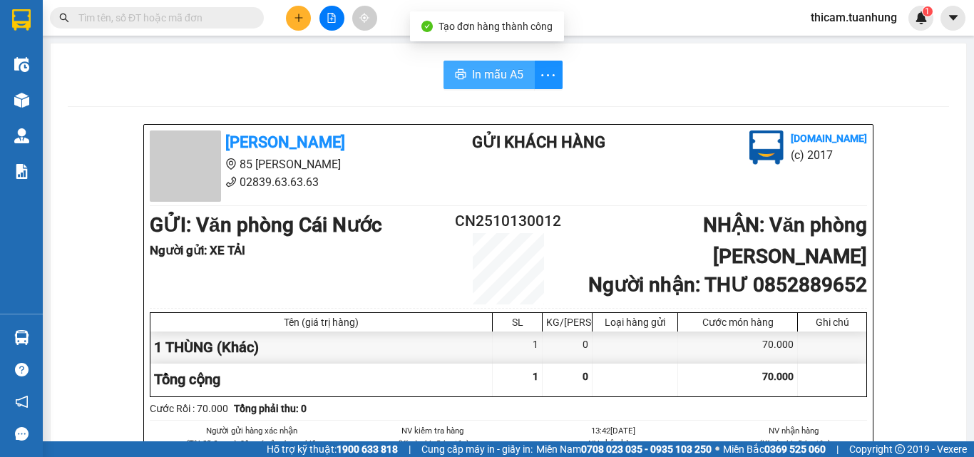
click at [486, 82] on span "In mẫu A5" at bounding box center [497, 75] width 51 height 18
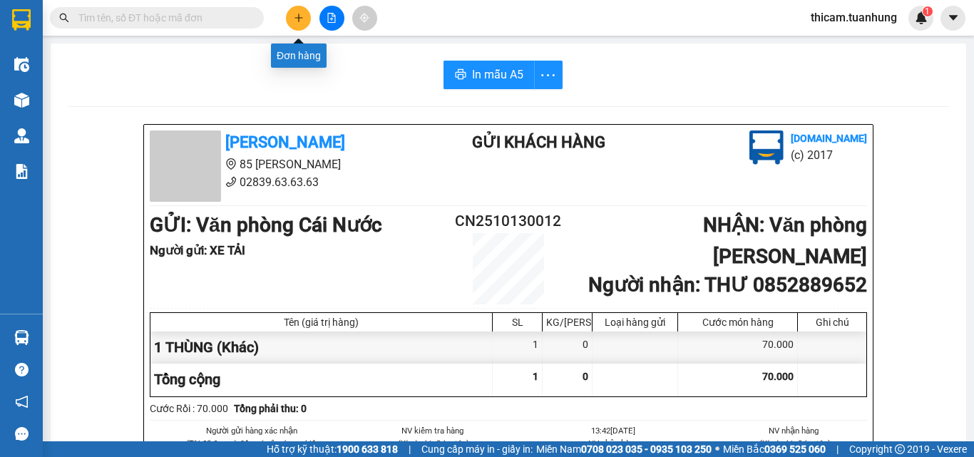
click at [296, 22] on icon "plus" at bounding box center [299, 18] width 10 height 10
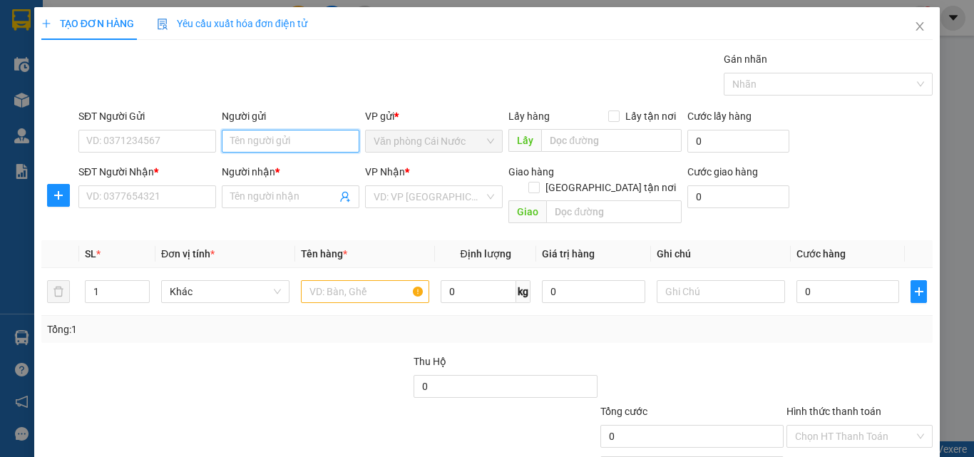
click at [286, 150] on input "Người gửi" at bounding box center [291, 141] width 138 height 23
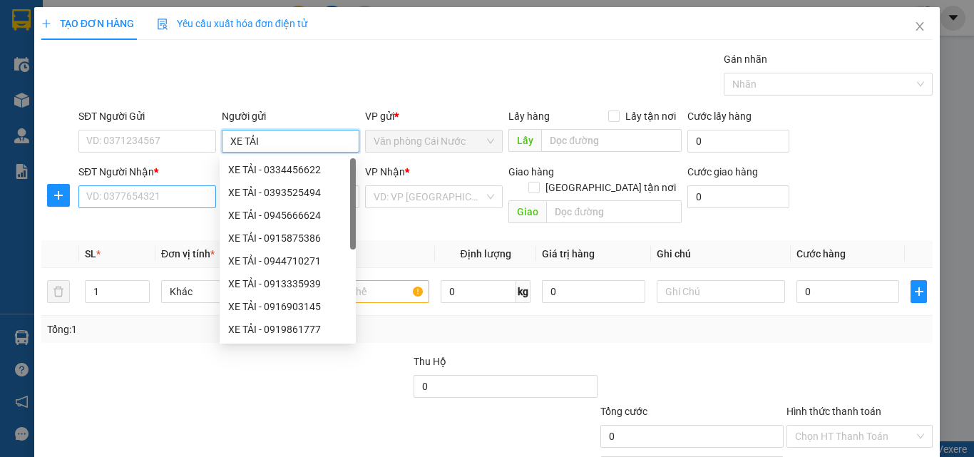
type input "XE TẢI"
click at [191, 206] on input "SĐT Người Nhận *" at bounding box center [147, 196] width 138 height 23
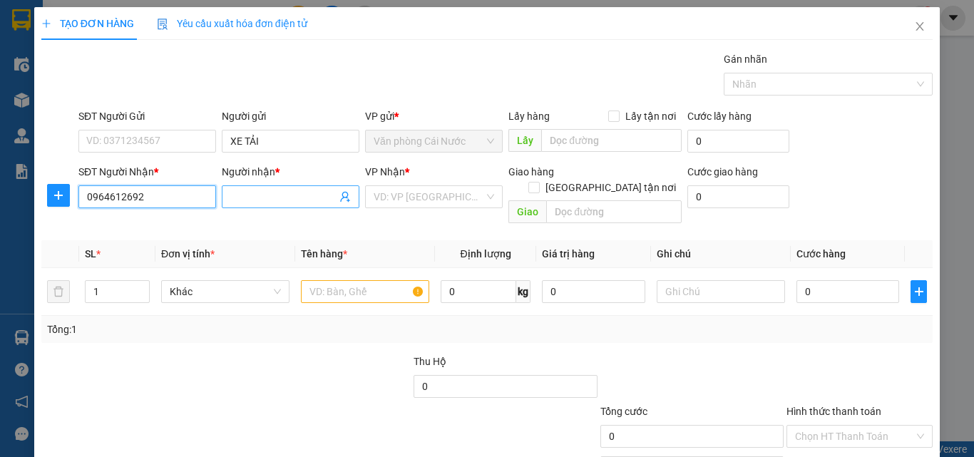
type input "0964612692"
click at [292, 200] on input "Người nhận *" at bounding box center [283, 197] width 106 height 16
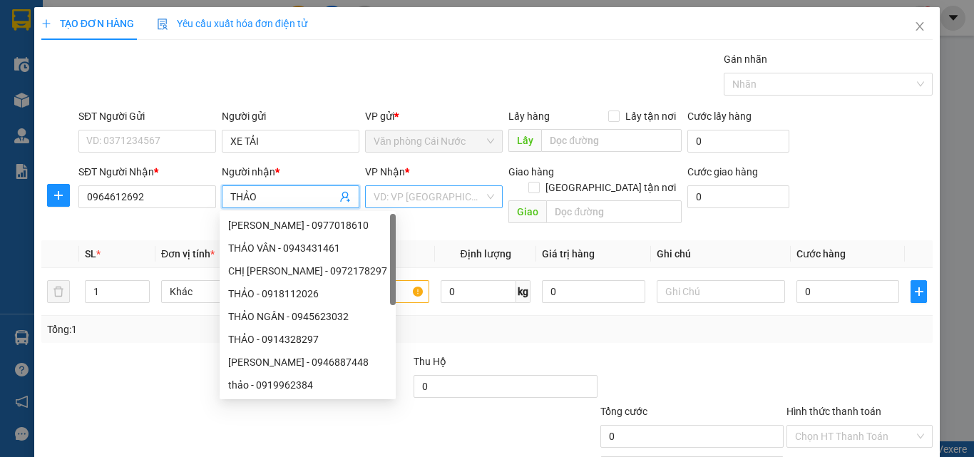
type input "THẢO"
click at [438, 199] on input "search" at bounding box center [429, 196] width 111 height 21
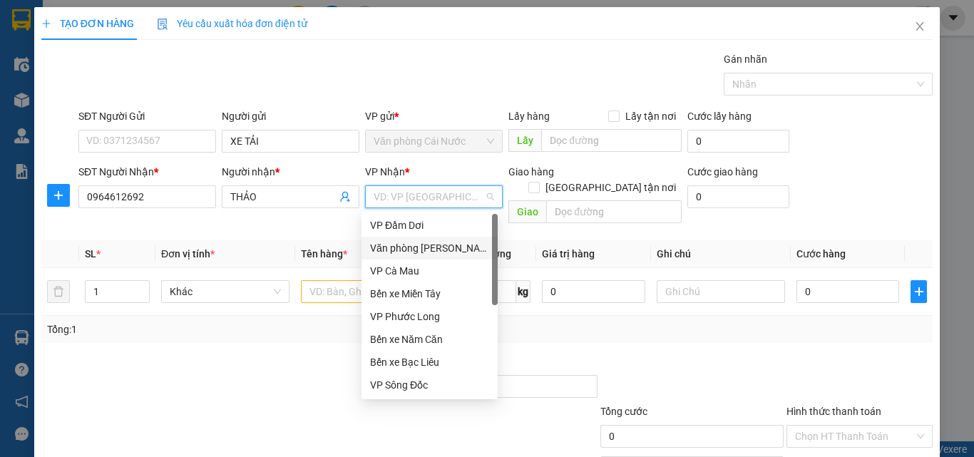
drag, startPoint x: 439, startPoint y: 247, endPoint x: 457, endPoint y: 241, distance: 19.4
click at [441, 247] on div "Văn phòng [PERSON_NAME]" at bounding box center [429, 248] width 119 height 16
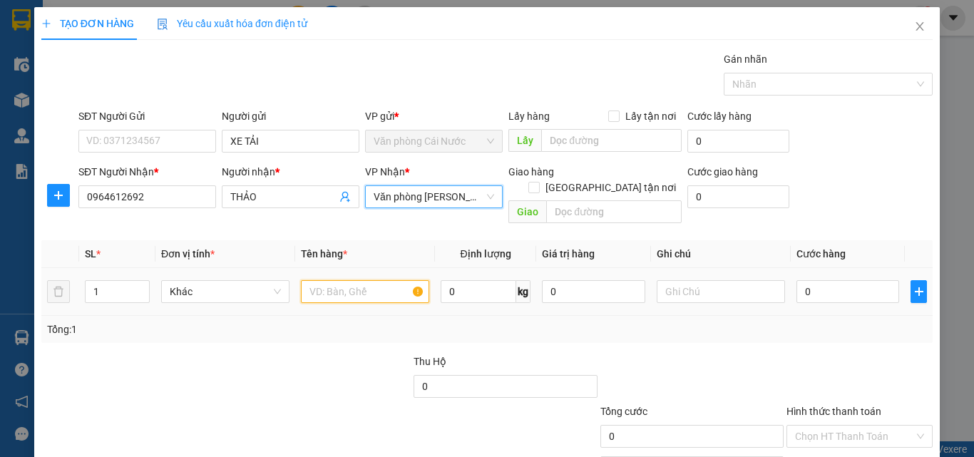
click at [368, 280] on input "text" at bounding box center [365, 291] width 128 height 23
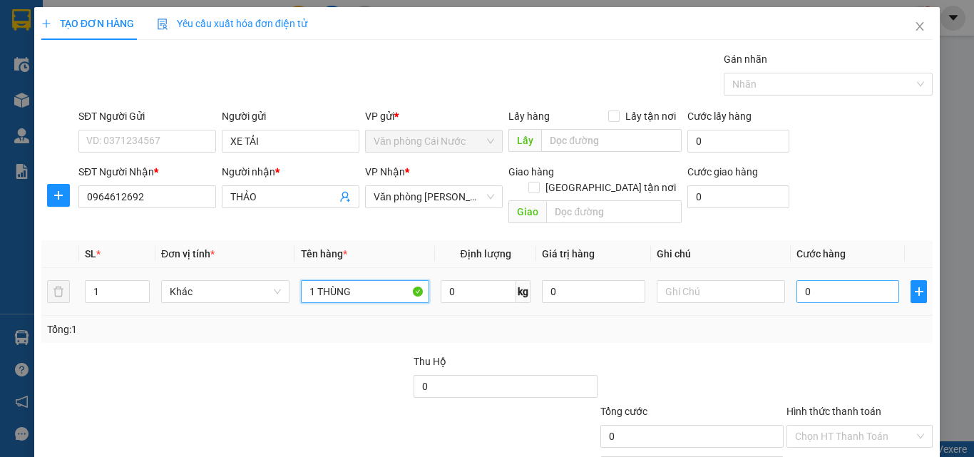
type input "1 THÙNG"
click at [846, 283] on input "0" at bounding box center [848, 291] width 103 height 23
type input "5"
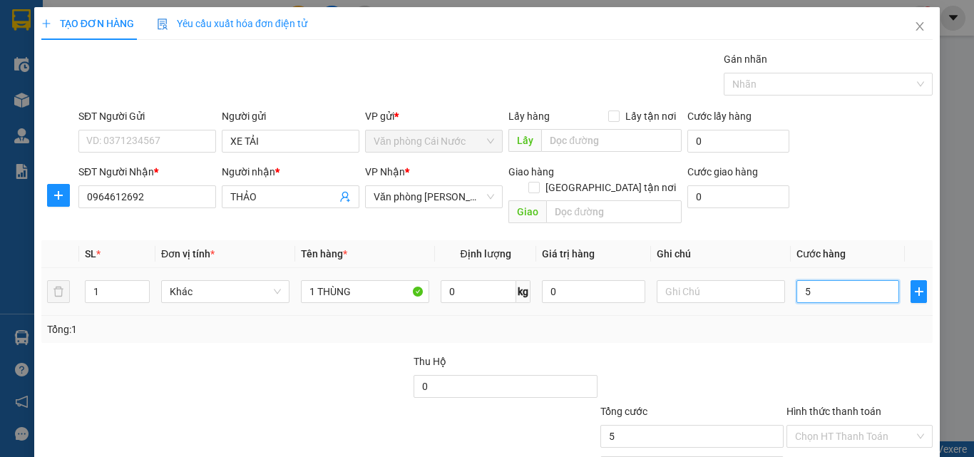
type input "50"
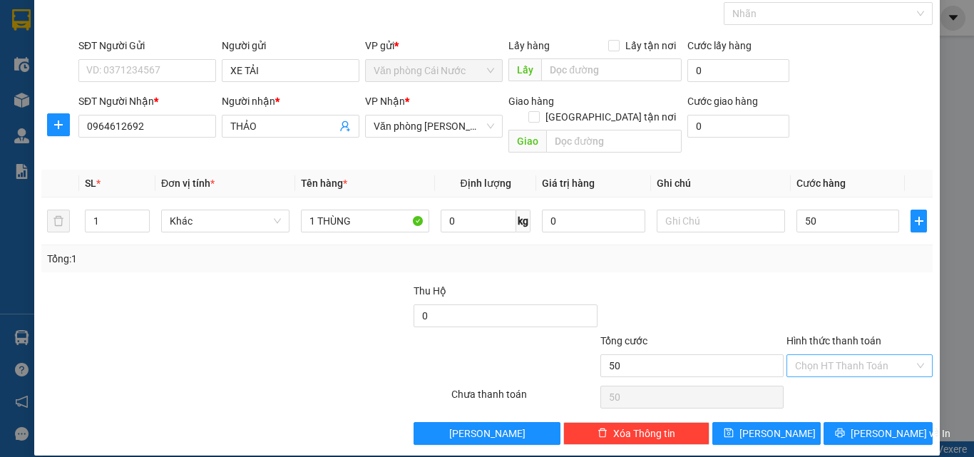
type input "50.000"
click at [838, 355] on input "Hình thức thanh toán" at bounding box center [854, 365] width 119 height 21
click at [832, 386] on div "Tại văn phòng" at bounding box center [851, 379] width 128 height 16
type input "0"
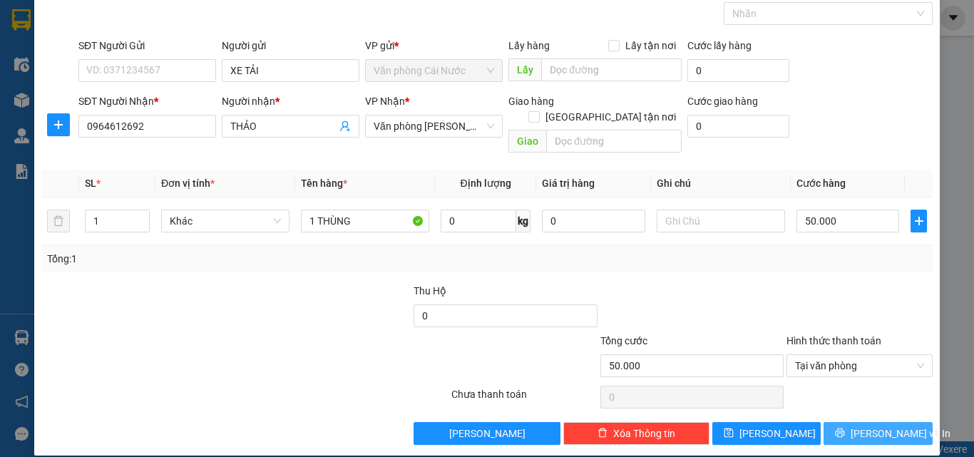
click at [832, 422] on button "[PERSON_NAME] và In" at bounding box center [878, 433] width 109 height 23
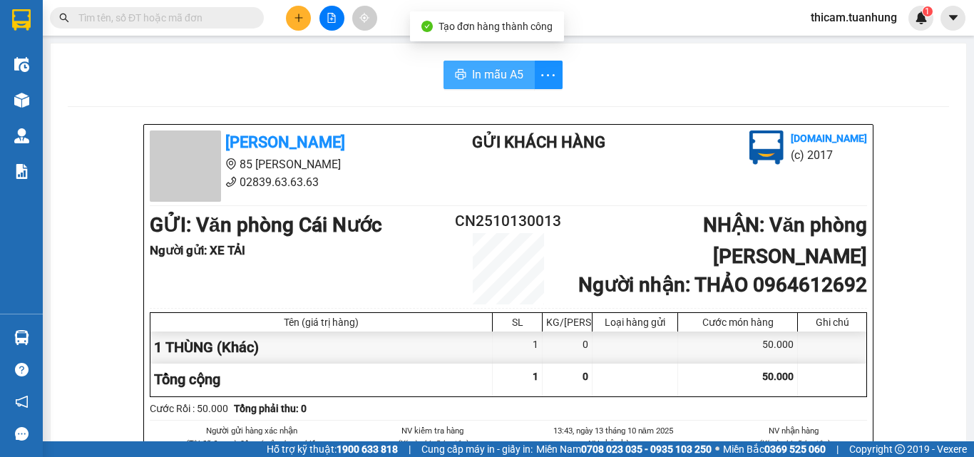
click at [484, 81] on span "In mẫu A5" at bounding box center [497, 75] width 51 height 18
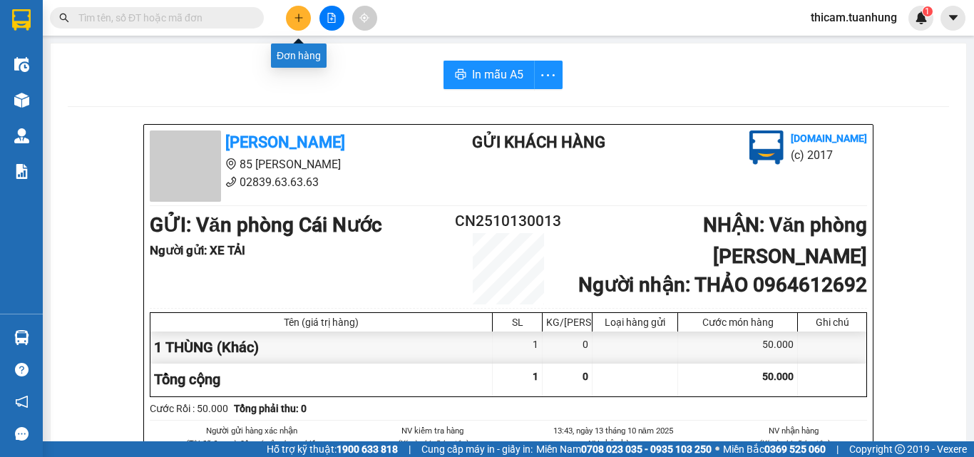
click at [298, 13] on icon "plus" at bounding box center [299, 18] width 10 height 10
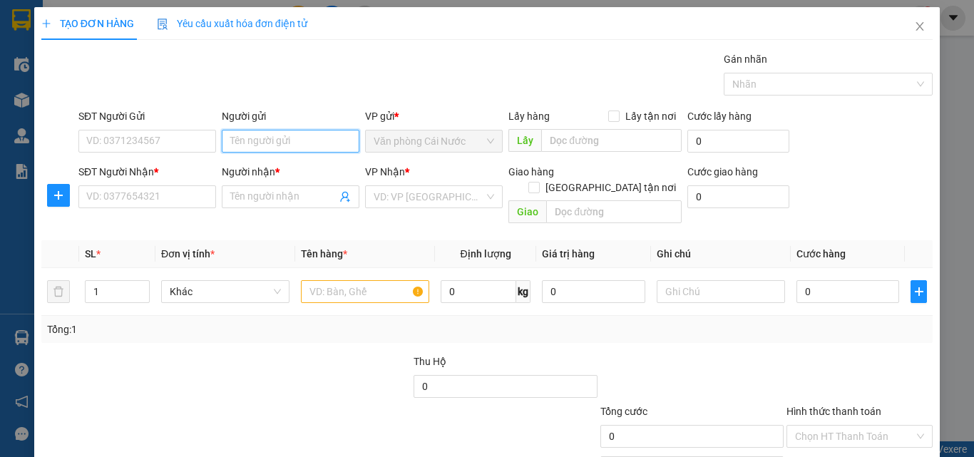
click at [251, 140] on input "Người gửi" at bounding box center [291, 141] width 138 height 23
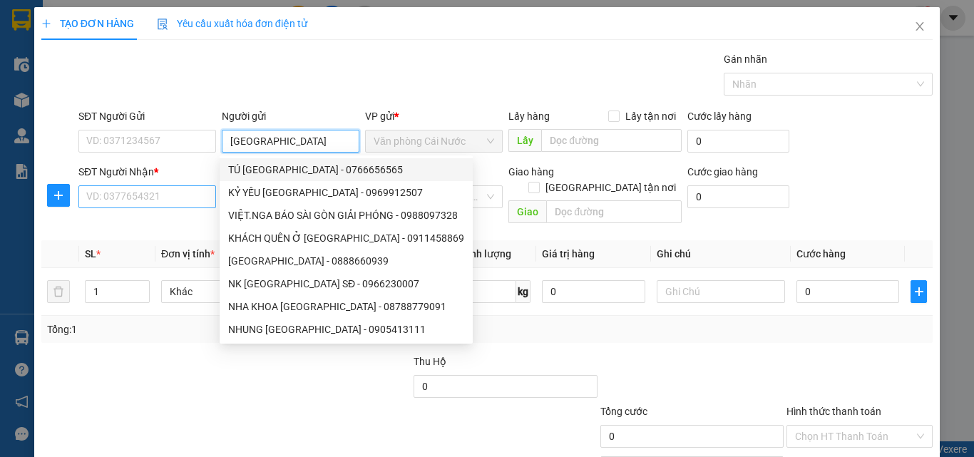
type input "[GEOGRAPHIC_DATA]"
click at [165, 205] on input "SĐT Người Nhận *" at bounding box center [147, 196] width 138 height 23
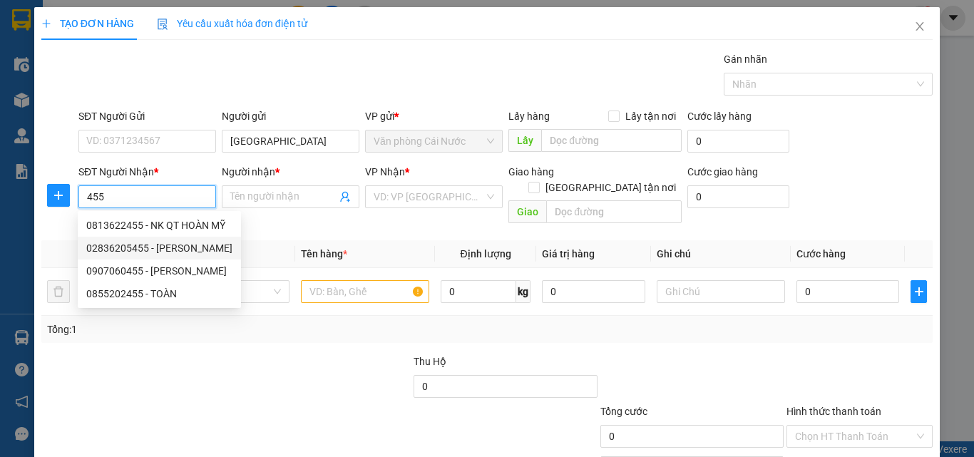
click at [170, 250] on div "02836205455 - [PERSON_NAME]" at bounding box center [159, 248] width 146 height 16
type input "02836205455"
type input "[PERSON_NAME]"
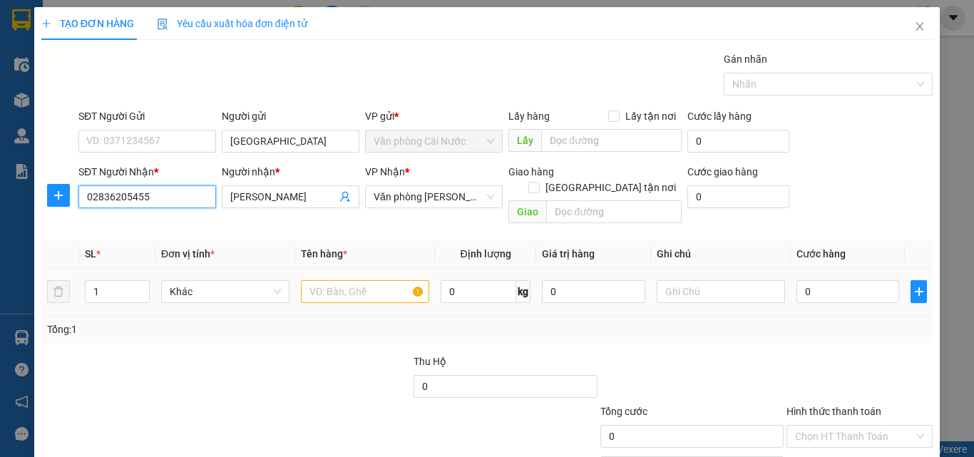
type input "02836205455"
click at [349, 280] on input "text" at bounding box center [365, 291] width 128 height 23
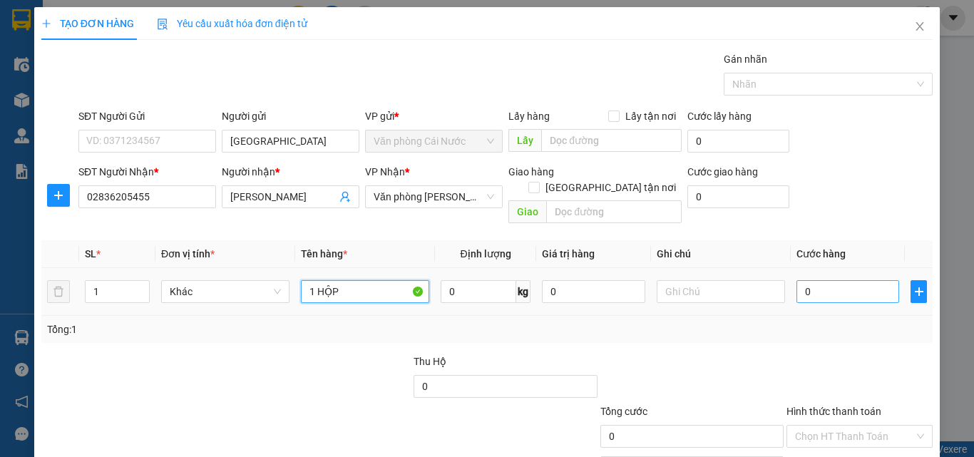
type input "1 HỘP"
click at [831, 280] on input "0" at bounding box center [848, 291] width 103 height 23
type input "3"
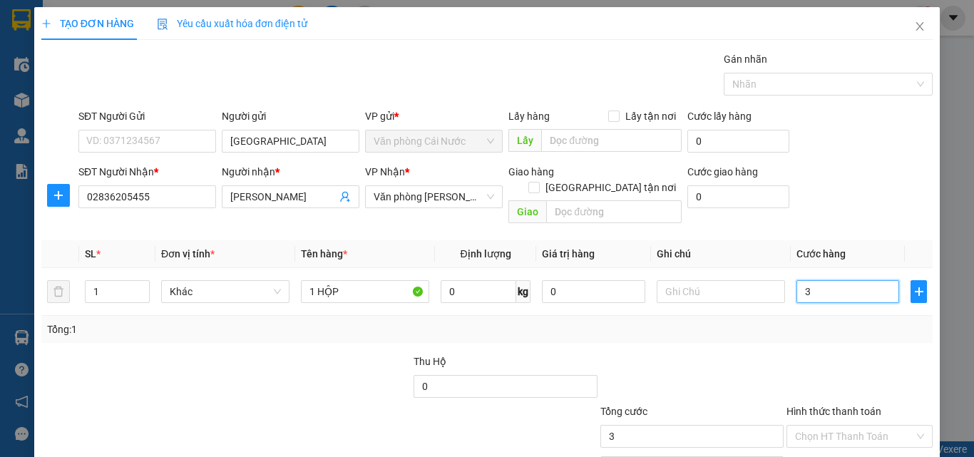
type input "30"
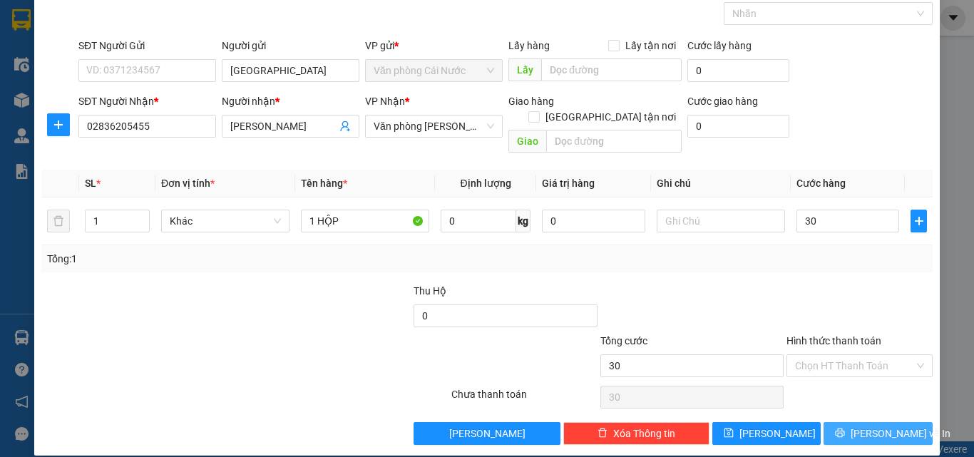
type input "30.000"
click at [831, 422] on button "[PERSON_NAME] và In" at bounding box center [878, 433] width 109 height 23
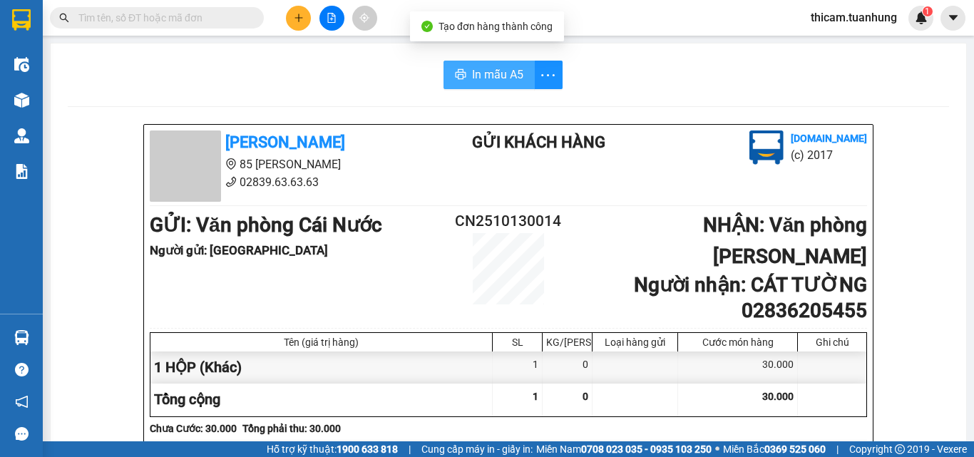
click at [483, 78] on span "In mẫu A5" at bounding box center [497, 75] width 51 height 18
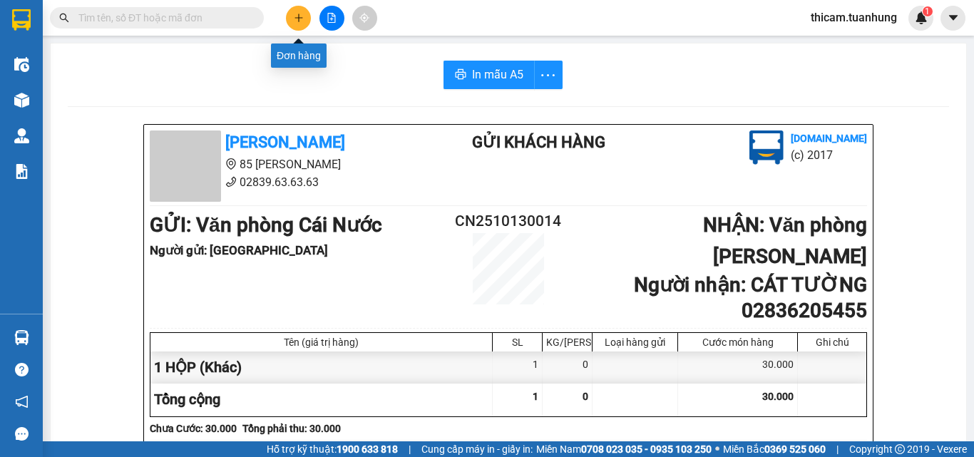
click at [299, 18] on icon "plus" at bounding box center [299, 17] width 8 height 1
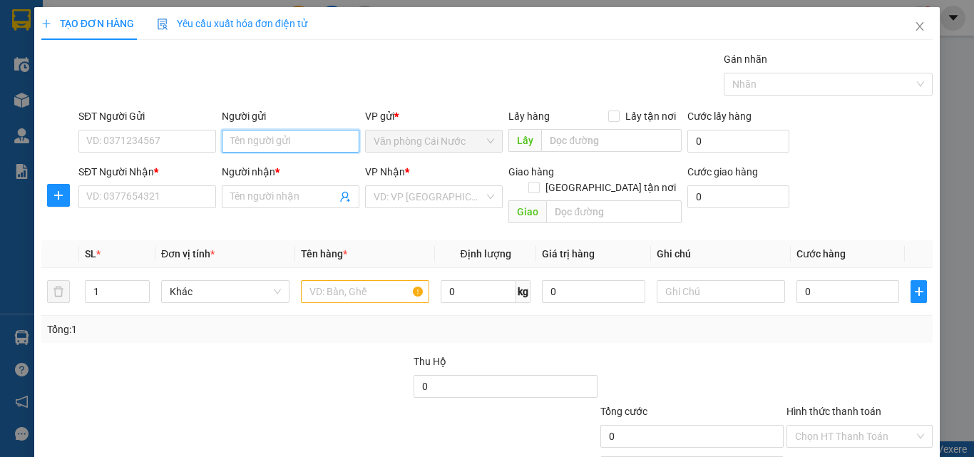
click at [262, 143] on input "Người gửi" at bounding box center [291, 141] width 138 height 23
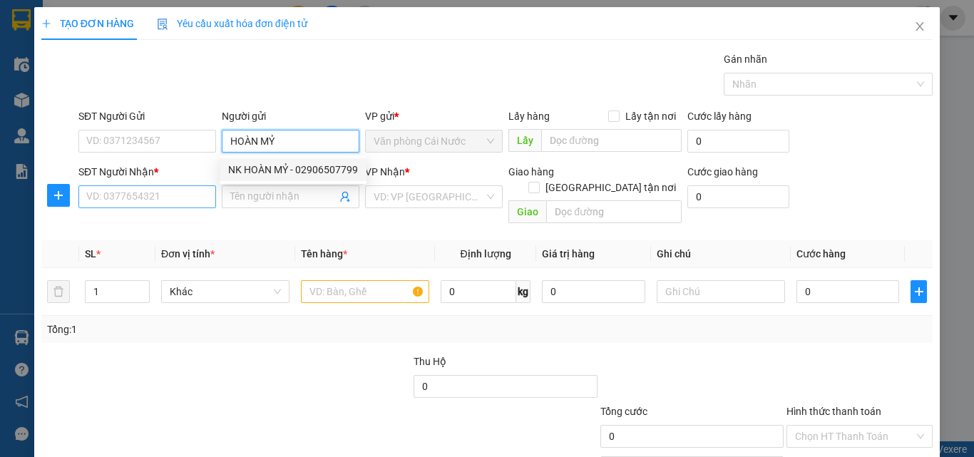
type input "HOÀN MỶ"
click at [196, 201] on input "SĐT Người Nhận *" at bounding box center [147, 196] width 138 height 23
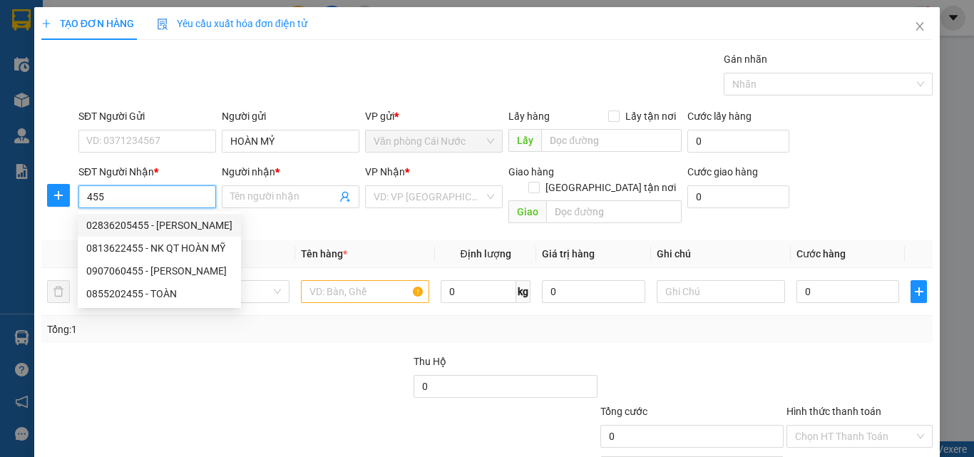
click at [168, 225] on div "02836205455 - [PERSON_NAME]" at bounding box center [159, 226] width 146 height 16
type input "02836205455"
type input "[PERSON_NAME]"
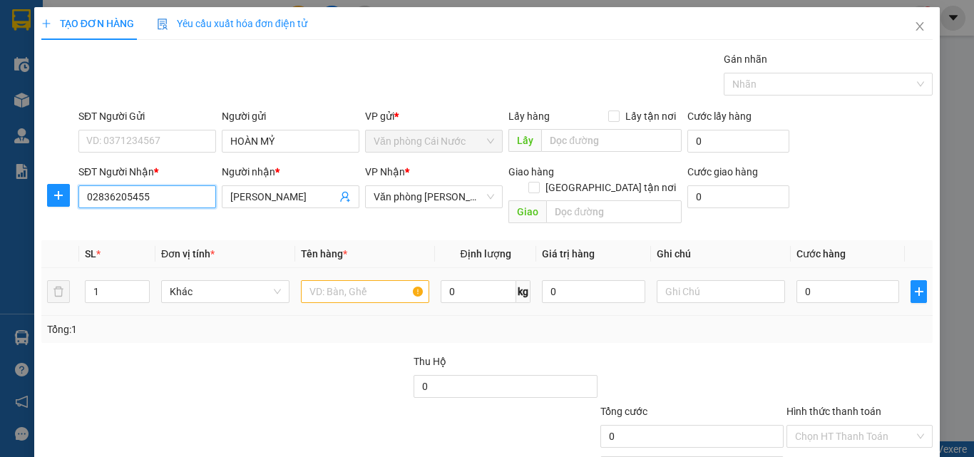
type input "02836205455"
click at [347, 286] on input "text" at bounding box center [365, 291] width 128 height 23
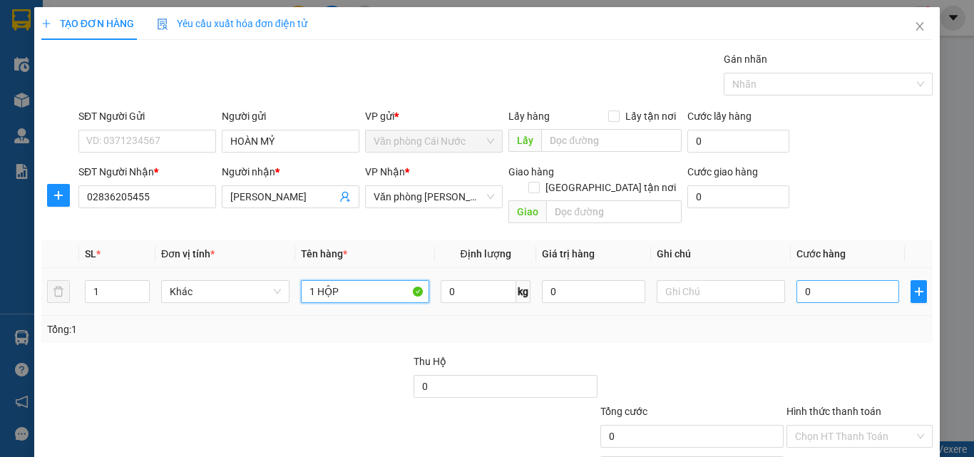
type input "1 HỘP"
drag, startPoint x: 831, startPoint y: 277, endPoint x: 823, endPoint y: 277, distance: 7.8
click at [829, 280] on input "0" at bounding box center [848, 291] width 103 height 23
type input "3"
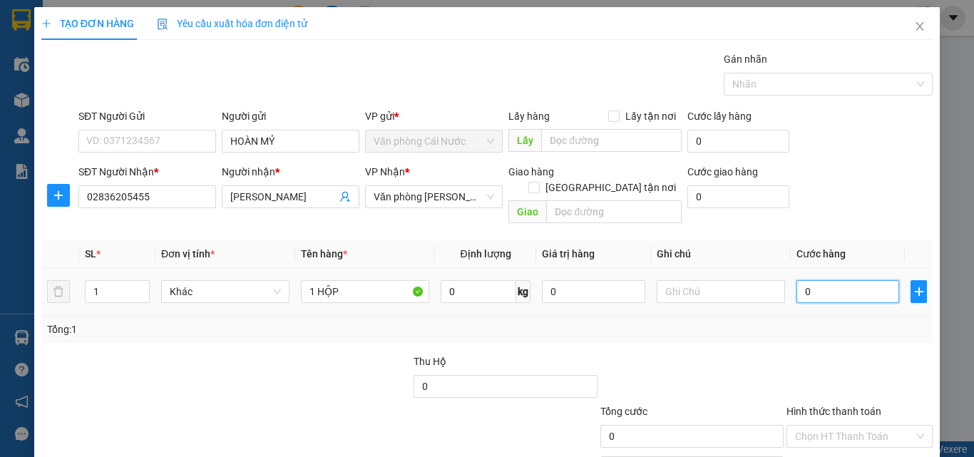
type input "3"
type input "30"
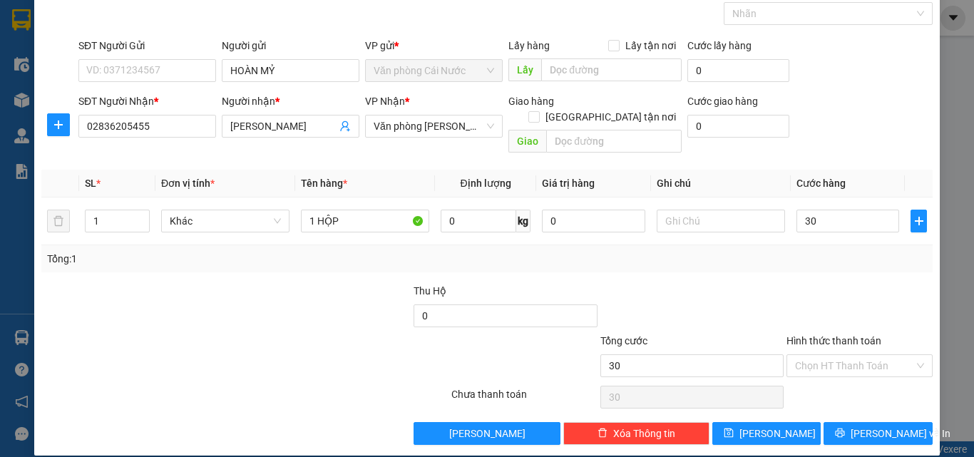
type input "30.000"
click at [839, 432] on div "TẠO ĐƠN HÀNG Yêu cầu xuất hóa đơn điện tử Transit Pickup Surcharge Ids Transit …" at bounding box center [487, 196] width 906 height 519
click at [837, 423] on button "[PERSON_NAME] và In" at bounding box center [878, 433] width 109 height 23
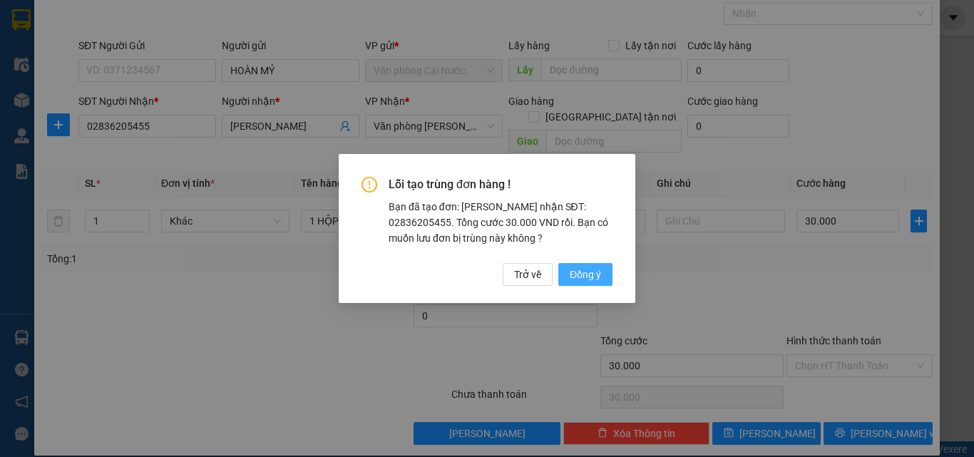
click at [590, 275] on span "Đồng ý" at bounding box center [585, 275] width 31 height 16
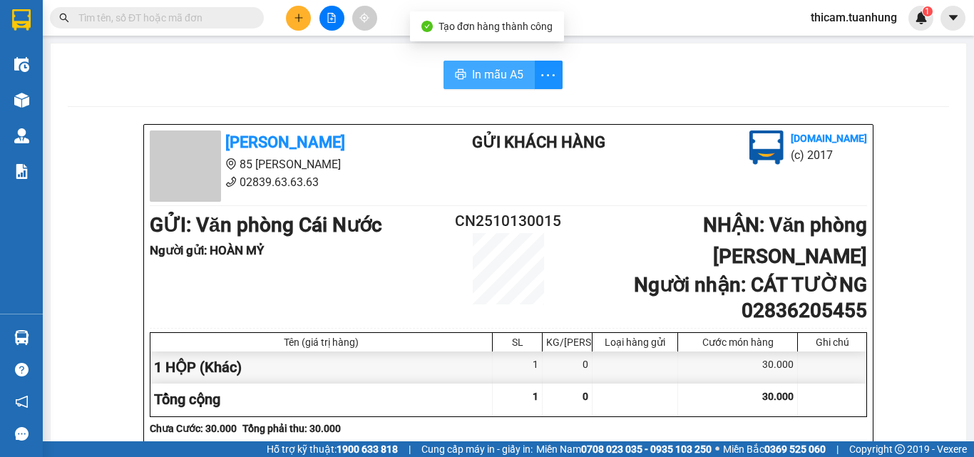
click at [480, 68] on span "In mẫu A5" at bounding box center [497, 75] width 51 height 18
click at [298, 15] on icon "plus" at bounding box center [299, 18] width 10 height 10
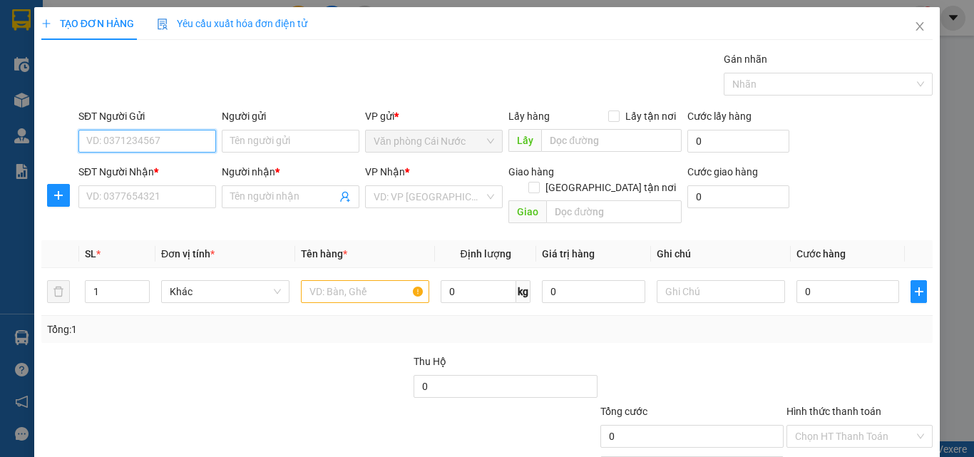
click at [172, 149] on input "SĐT Người Gửi" at bounding box center [147, 141] width 138 height 23
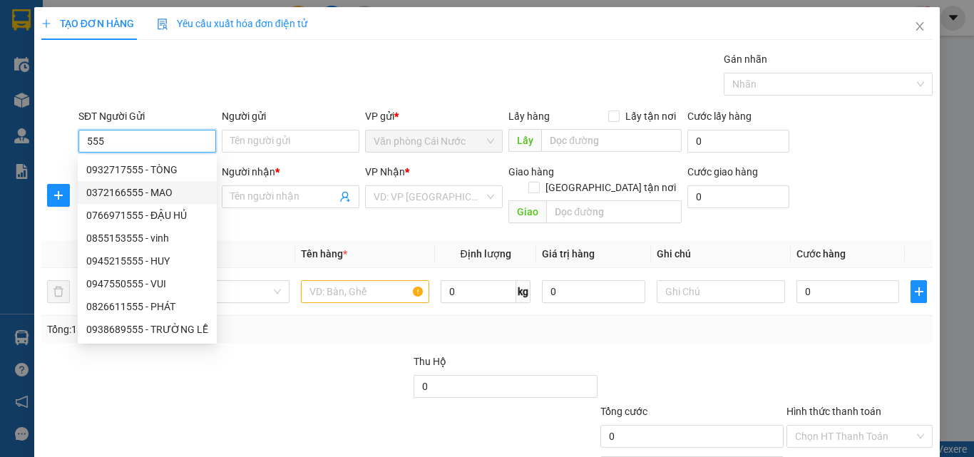
click at [160, 190] on div "0372166555 - MAO" at bounding box center [147, 193] width 122 height 16
type input "0372166555"
type input "MAO"
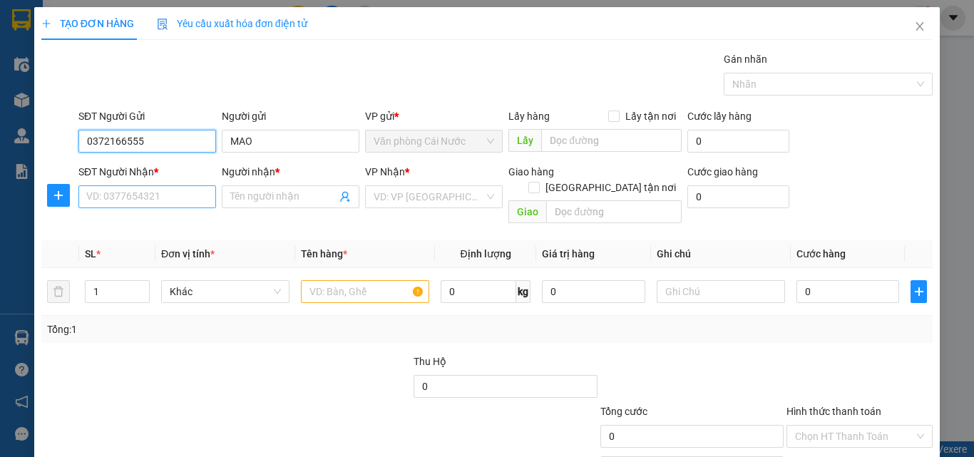
type input "0372166555"
click at [142, 202] on input "SĐT Người Nhận *" at bounding box center [147, 196] width 138 height 23
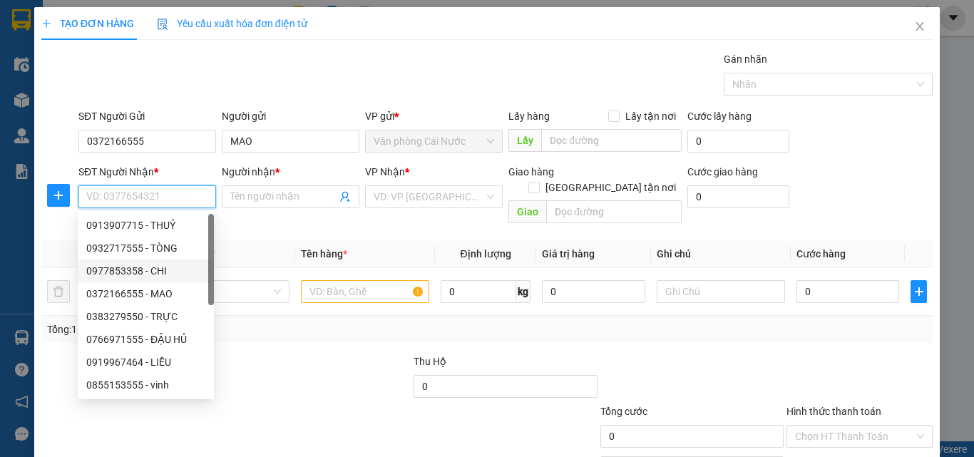
click at [141, 273] on div "0977853358 - CHI" at bounding box center [145, 271] width 119 height 16
type input "0977853358"
type input "CHI"
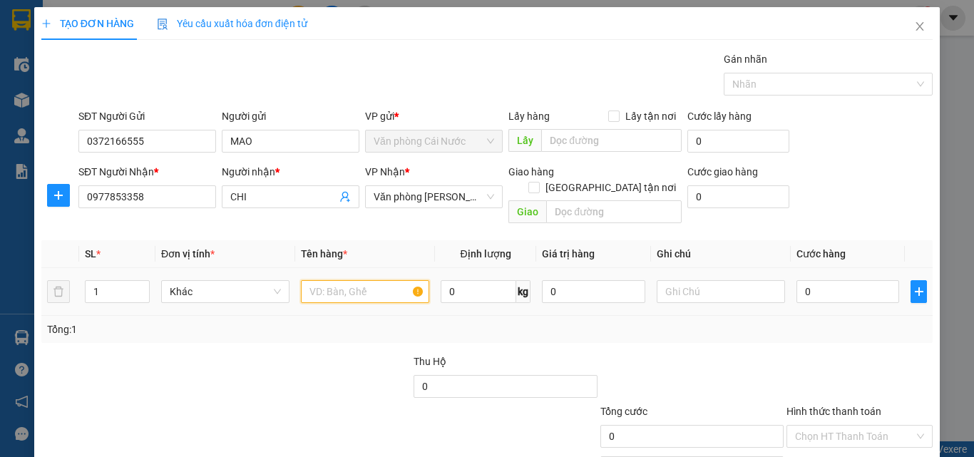
click at [364, 280] on input "text" at bounding box center [365, 291] width 128 height 23
type input "1 BAO"
click at [850, 283] on input "0" at bounding box center [848, 291] width 103 height 23
type input "1"
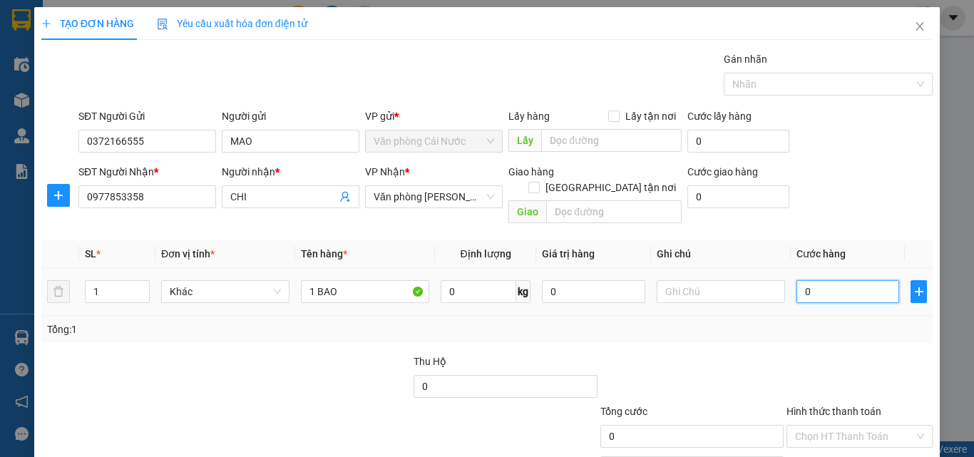
type input "1"
type input "10"
type input "100"
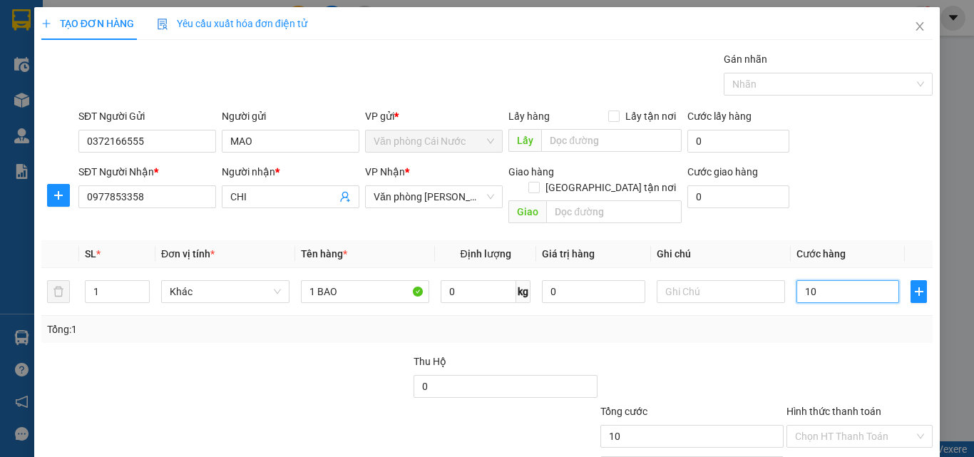
type input "100"
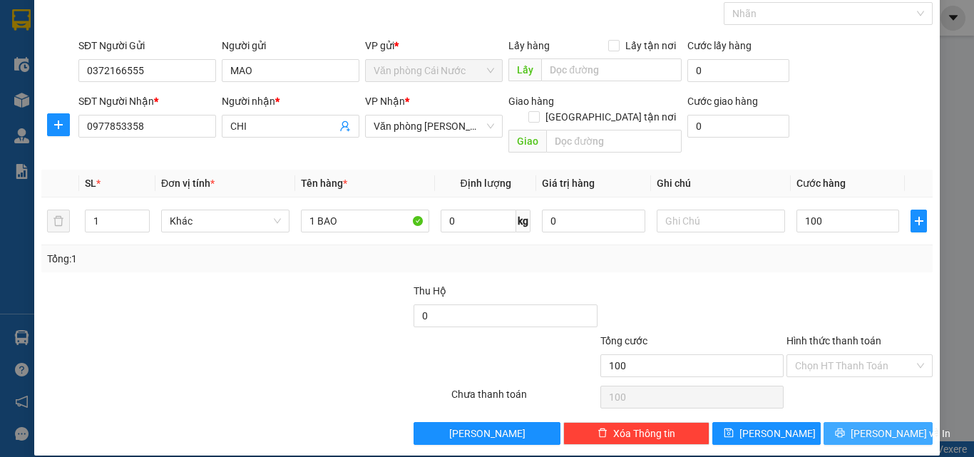
type input "100.000"
click at [825, 422] on button "[PERSON_NAME] và In" at bounding box center [878, 433] width 109 height 23
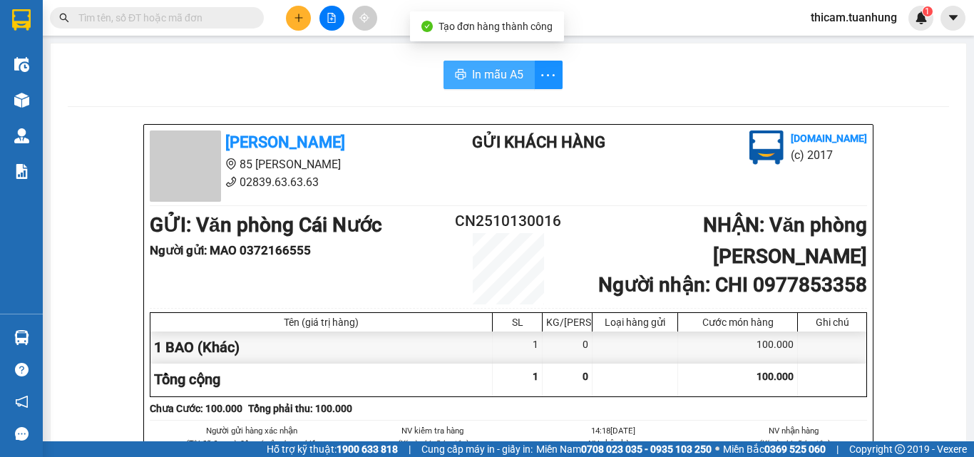
click at [479, 71] on span "In mẫu A5" at bounding box center [497, 75] width 51 height 18
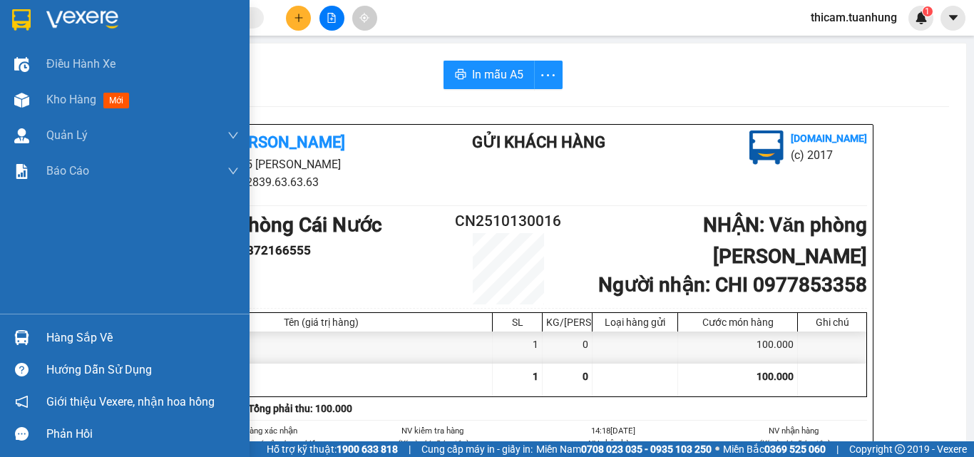
click at [87, 339] on div "Hàng sắp về" at bounding box center [142, 337] width 193 height 21
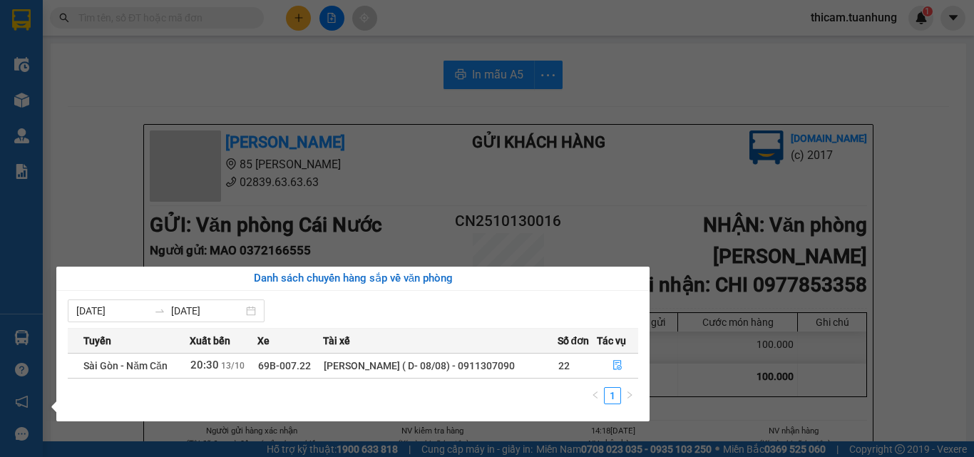
click at [907, 205] on section "Kết quả tìm kiếm ( 0 ) Bộ lọc No Data thicam.tuanhung 1 Điều hành xe Kho hàng m…" at bounding box center [487, 228] width 974 height 457
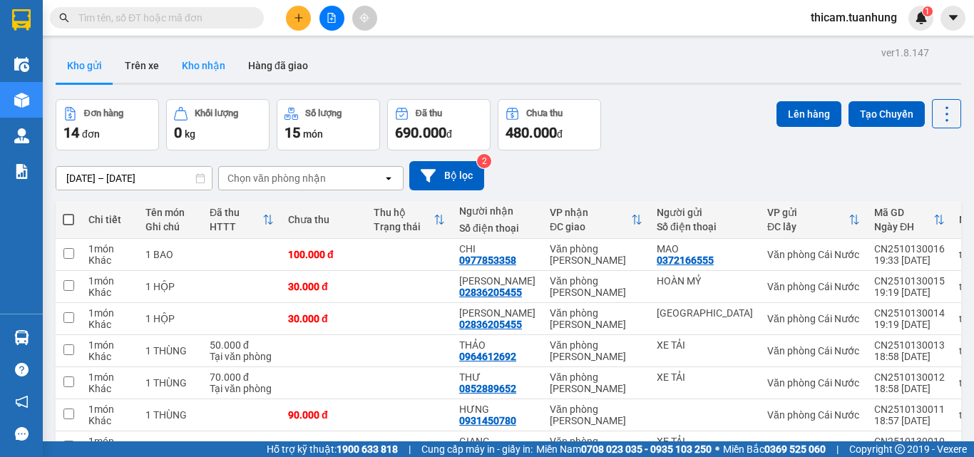
click at [191, 63] on button "Kho nhận" at bounding box center [203, 65] width 66 height 34
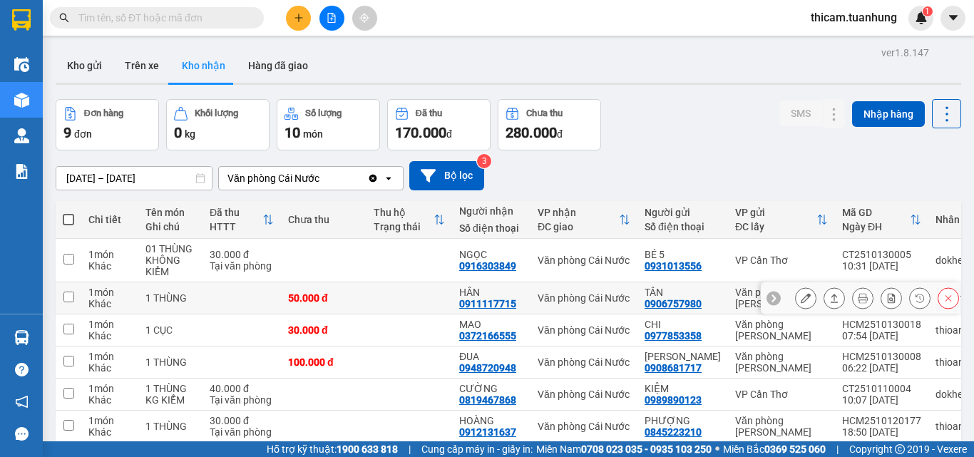
scroll to position [173, 0]
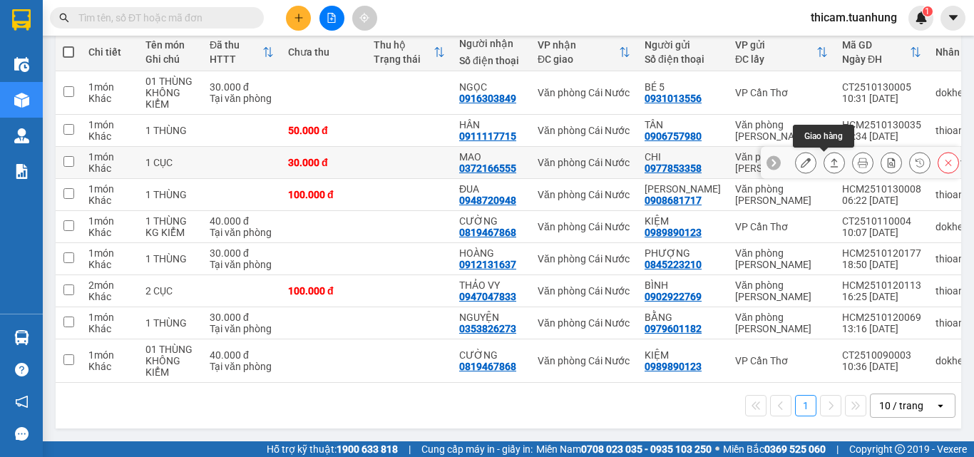
click at [824, 156] on button at bounding box center [834, 162] width 20 height 25
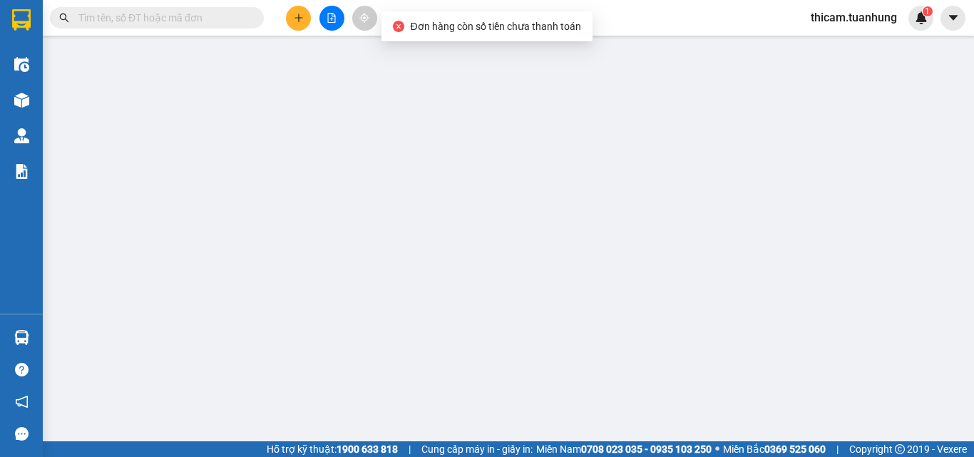
type input "0977853358"
type input "CHI"
type input "0372166555"
type input "MAO"
type input "30.000"
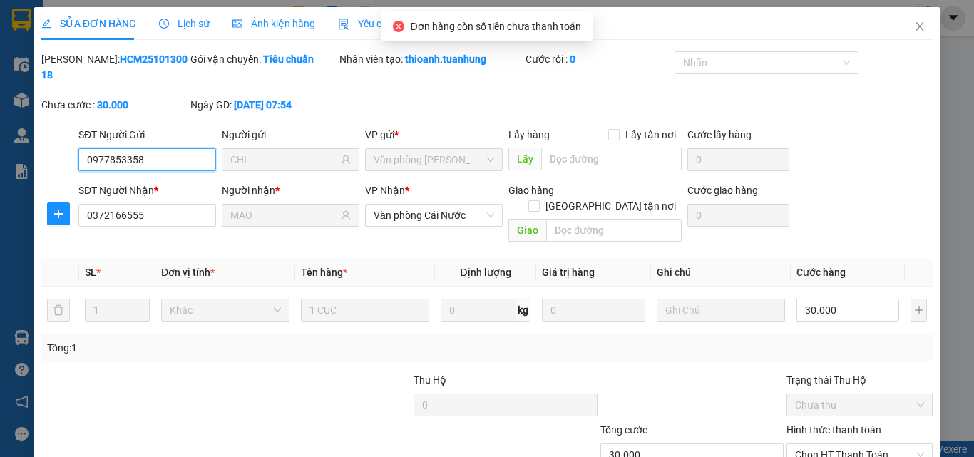
scroll to position [73, 0]
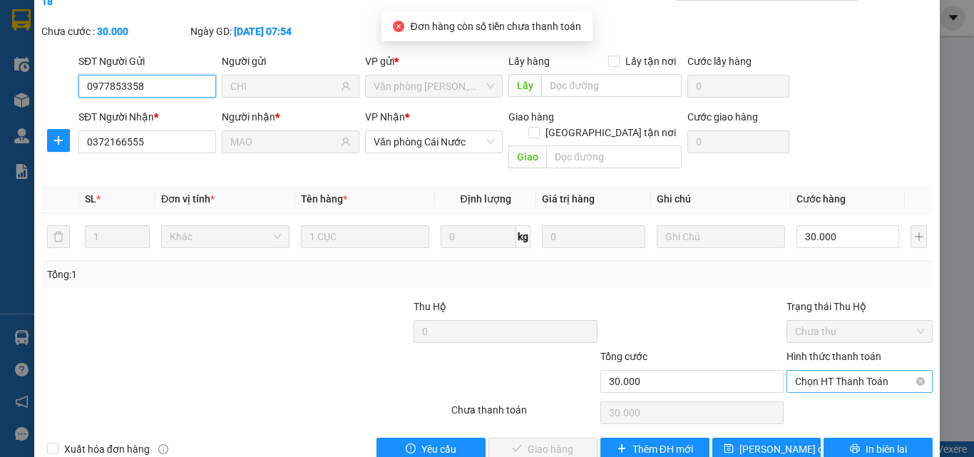
click at [839, 371] on span "Chọn HT Thanh Toán" at bounding box center [859, 381] width 129 height 21
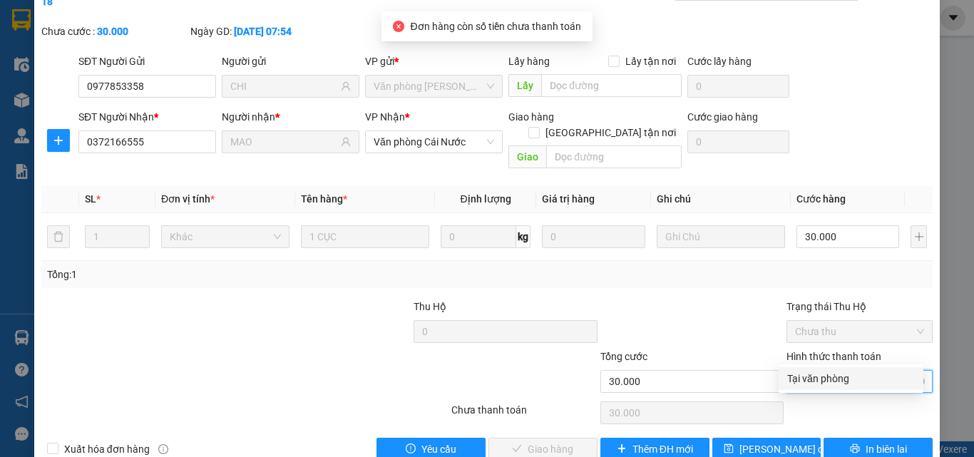
click at [832, 379] on div "Tại văn phòng" at bounding box center [851, 379] width 128 height 16
type input "0"
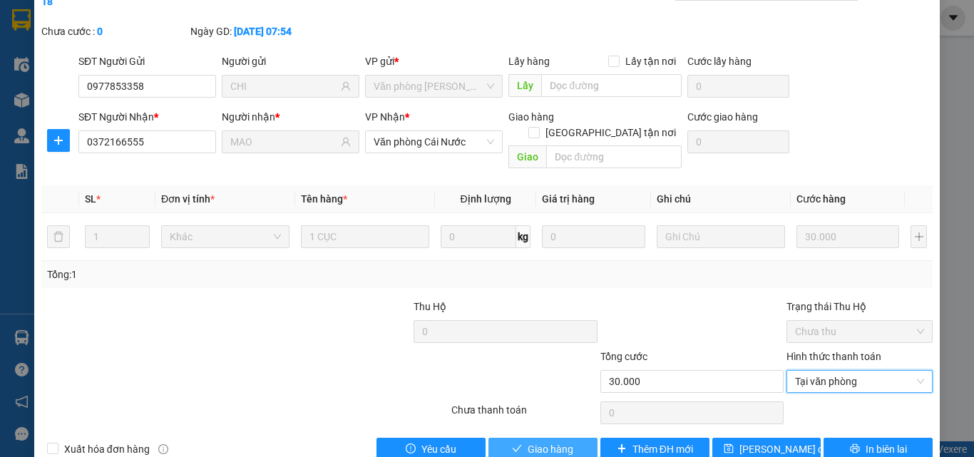
click at [556, 432] on span "Giao hàng" at bounding box center [551, 449] width 46 height 16
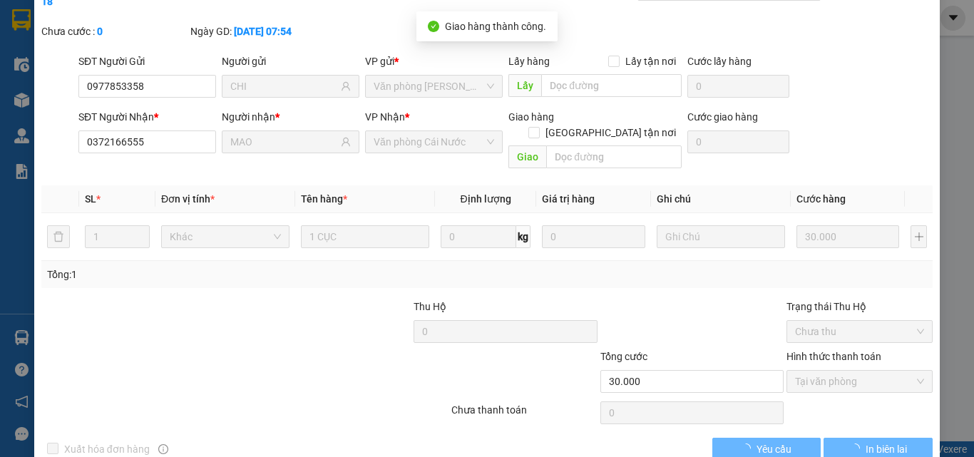
scroll to position [0, 0]
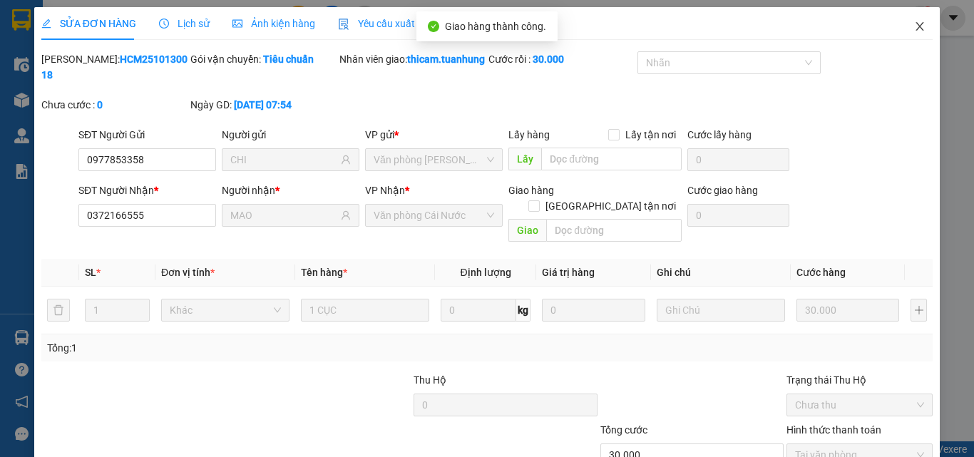
click at [914, 32] on icon "close" at bounding box center [919, 26] width 11 height 11
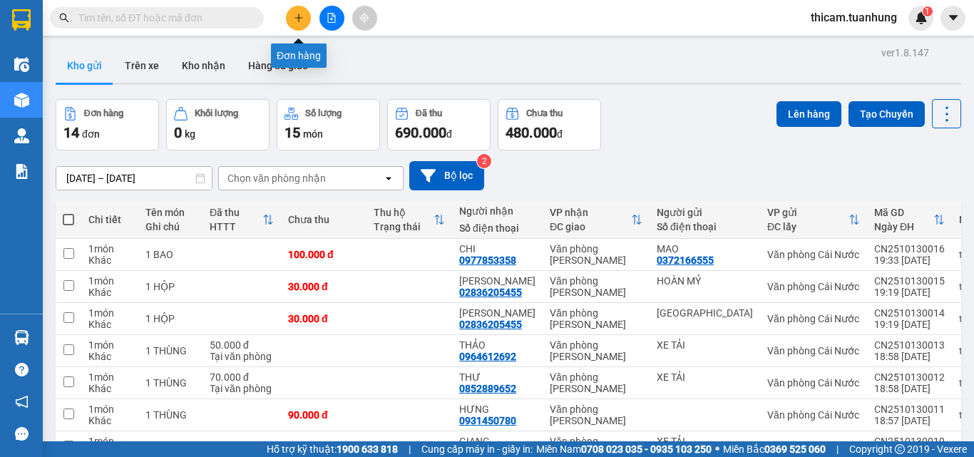
click at [297, 21] on icon "plus" at bounding box center [299, 18] width 10 height 10
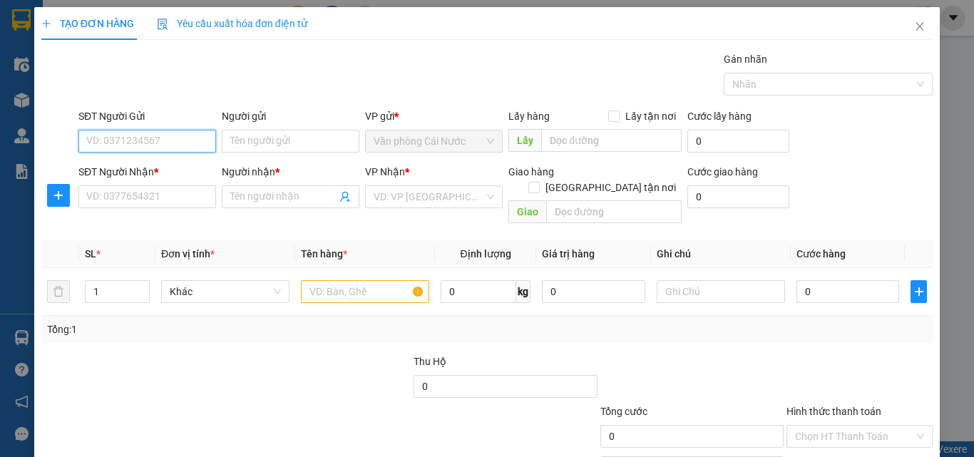
click at [195, 138] on input "SĐT Người Gửi" at bounding box center [147, 141] width 138 height 23
type input "0"
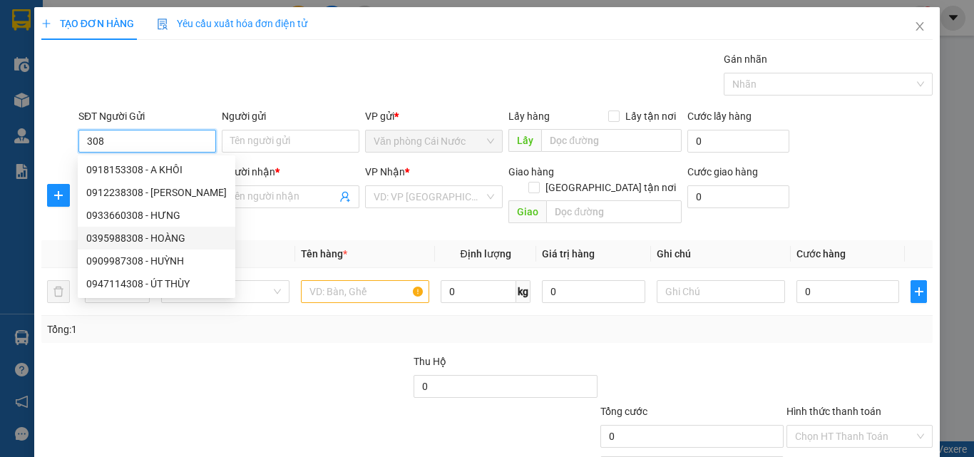
click at [168, 235] on div "0395988308 - HOÀNG" at bounding box center [156, 238] width 140 height 16
type input "0395988308"
type input "HOÀNG"
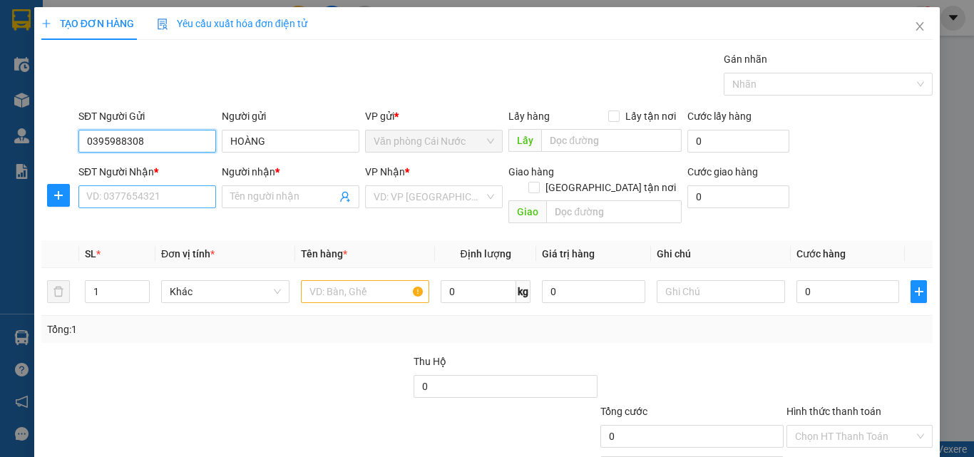
type input "0395988308"
click at [184, 198] on input "SĐT Người Nhận *" at bounding box center [147, 196] width 138 height 23
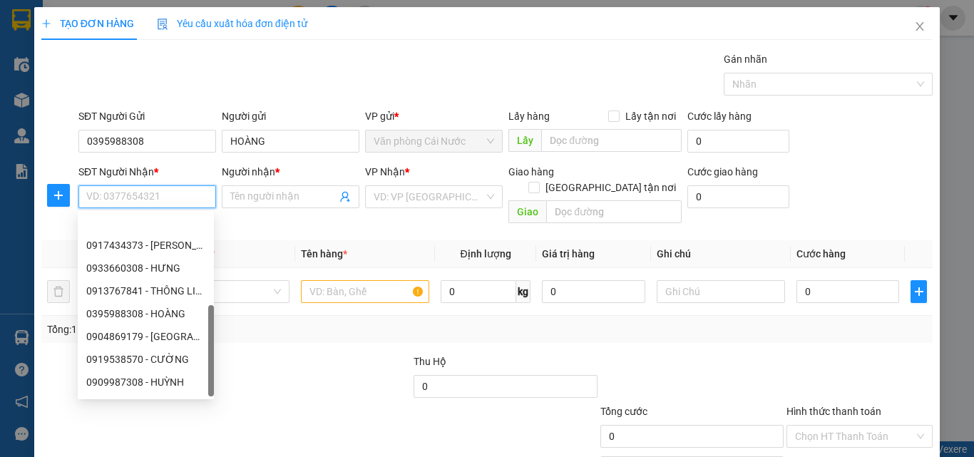
scroll to position [114, 0]
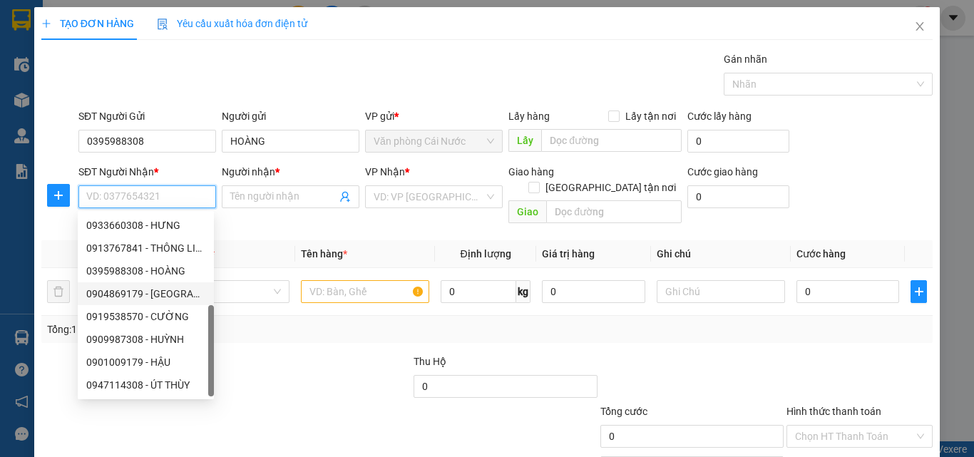
click at [158, 294] on div "0904869179 - ĐỨC" at bounding box center [145, 294] width 119 height 16
type input "0904869179"
type input "ĐỨC"
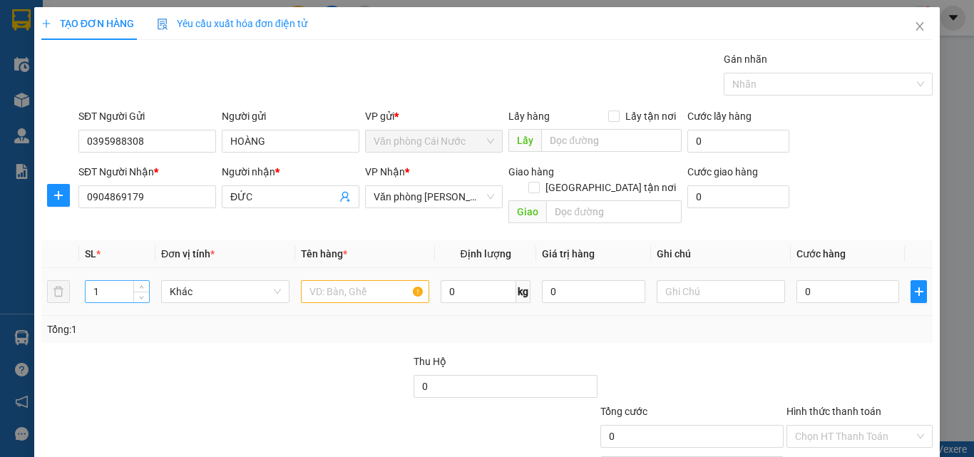
click at [116, 281] on input "1" at bounding box center [117, 291] width 63 height 21
type input "2"
click at [340, 280] on input "text" at bounding box center [365, 291] width 128 height 23
type input "2 BAO"
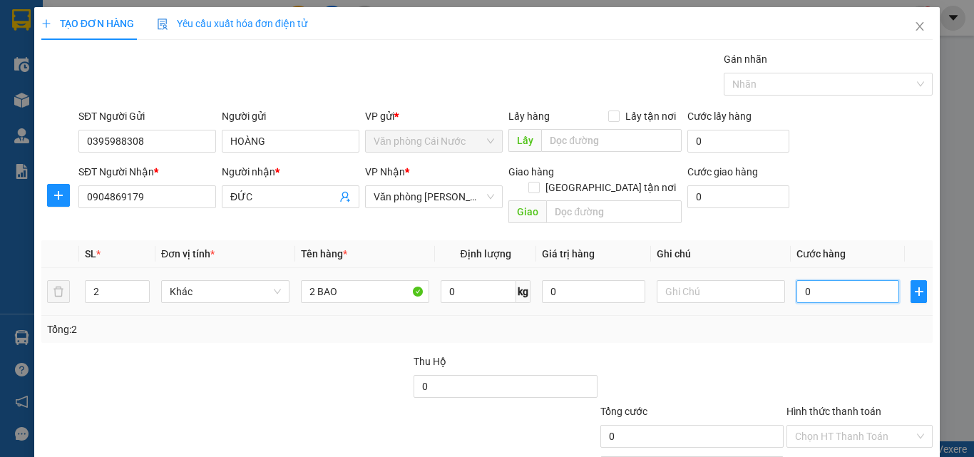
click at [839, 280] on input "0" at bounding box center [848, 291] width 103 height 23
type input "2"
type input "25"
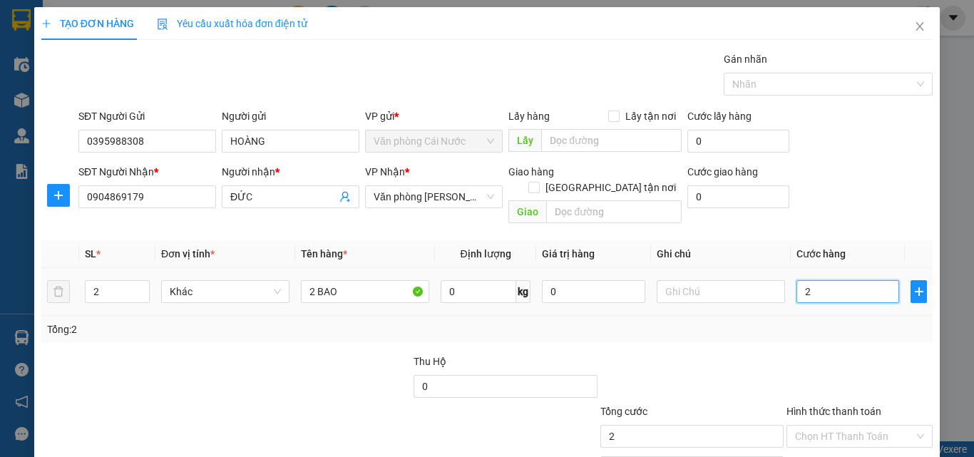
type input "25"
type input "250"
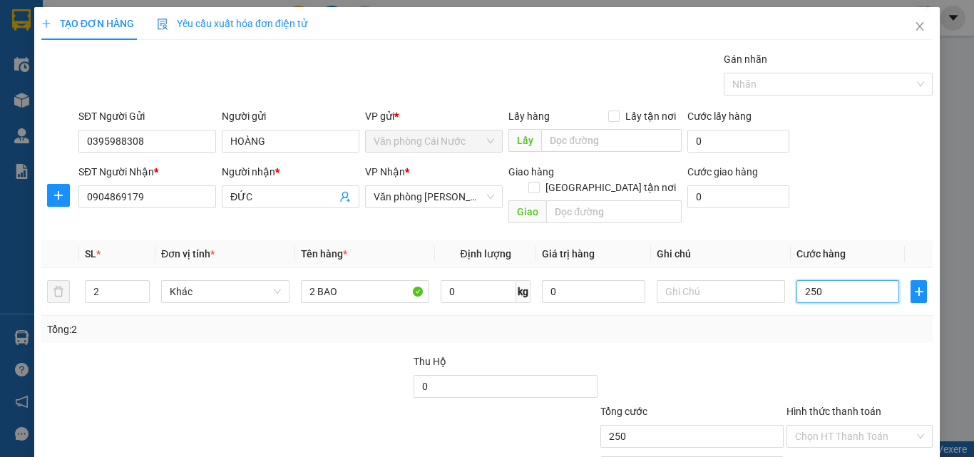
scroll to position [71, 0]
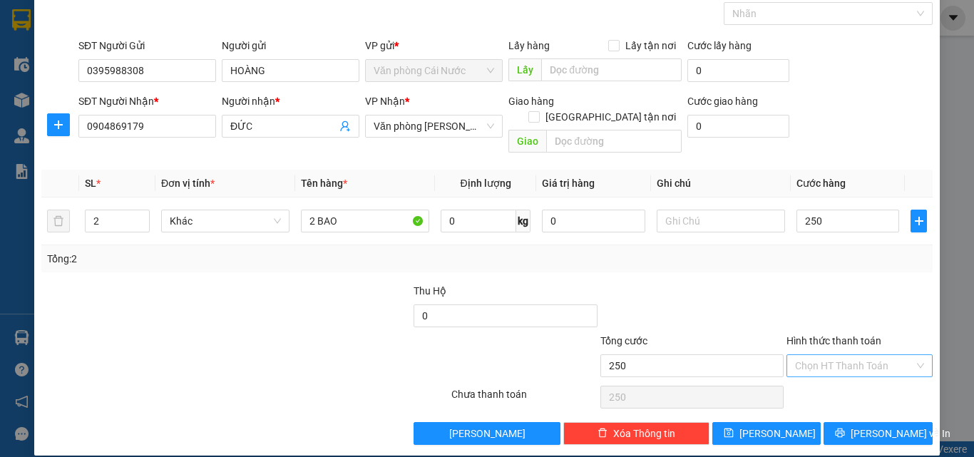
type input "250.000"
click at [803, 355] on input "Hình thức thanh toán" at bounding box center [854, 365] width 119 height 21
click at [821, 376] on div "Tại văn phòng" at bounding box center [851, 379] width 128 height 16
type input "0"
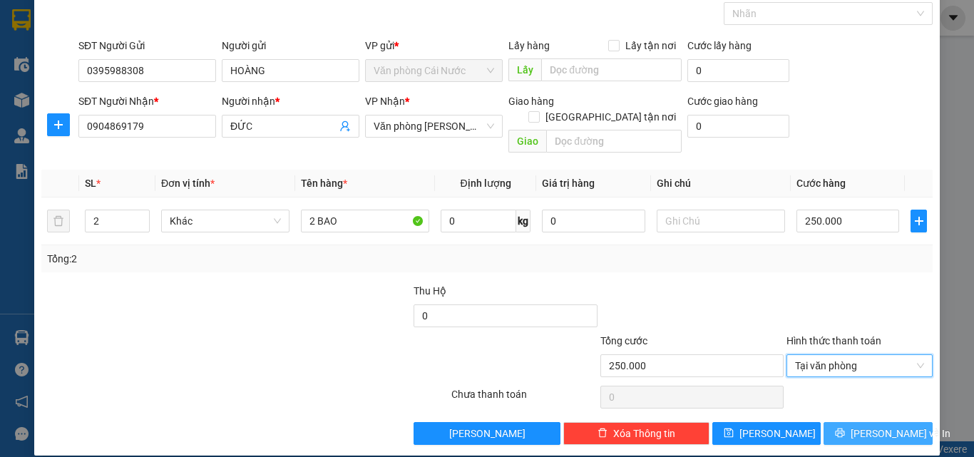
click at [834, 422] on button "[PERSON_NAME] và In" at bounding box center [878, 433] width 109 height 23
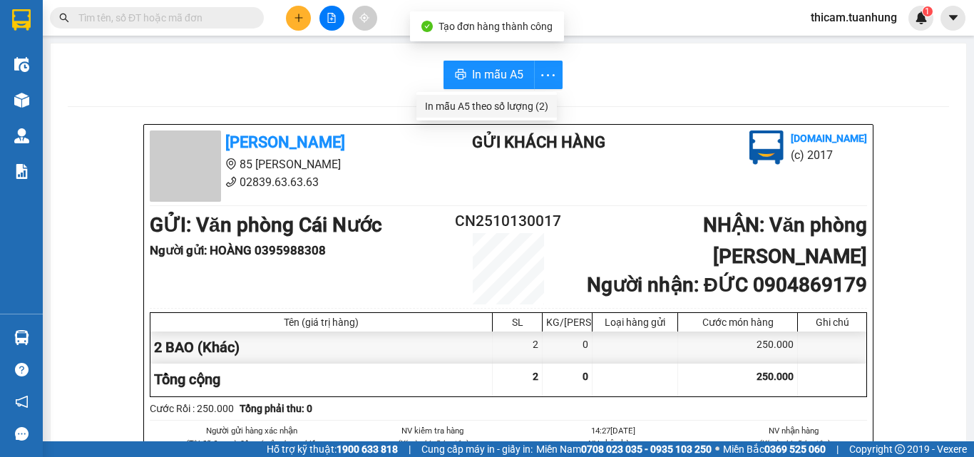
click at [501, 101] on div "In mẫu A5 theo số lượng (2)" at bounding box center [486, 106] width 123 height 16
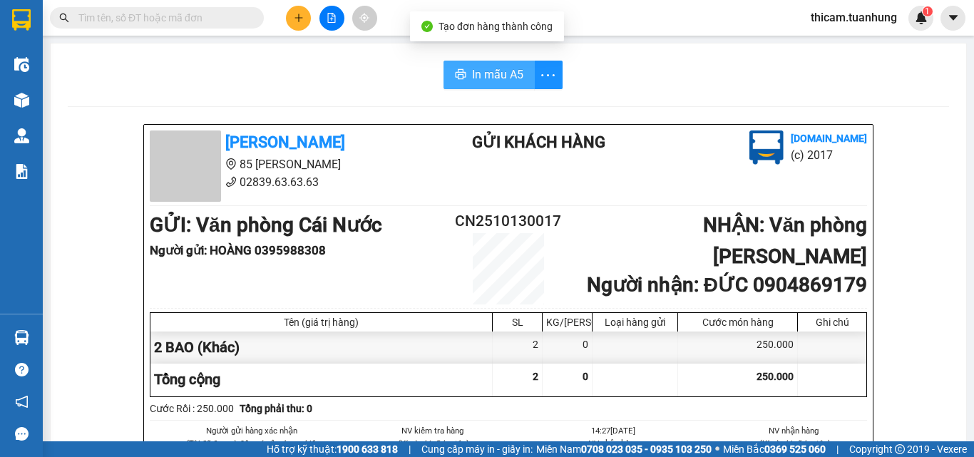
click at [504, 61] on button "In mẫu A5" at bounding box center [489, 75] width 91 height 29
